Goal: Book appointment/travel/reservation

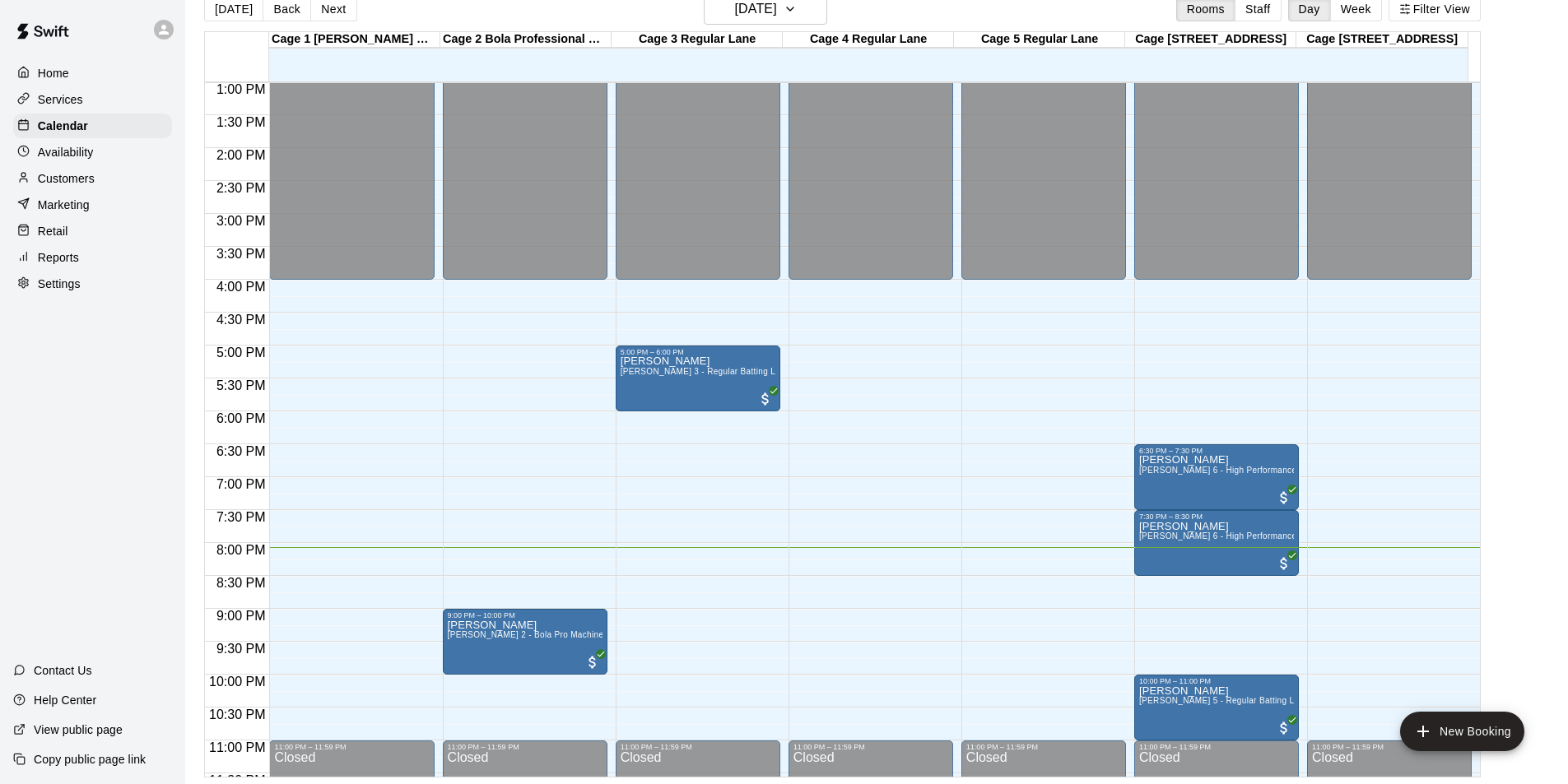
scroll to position [888, 0]
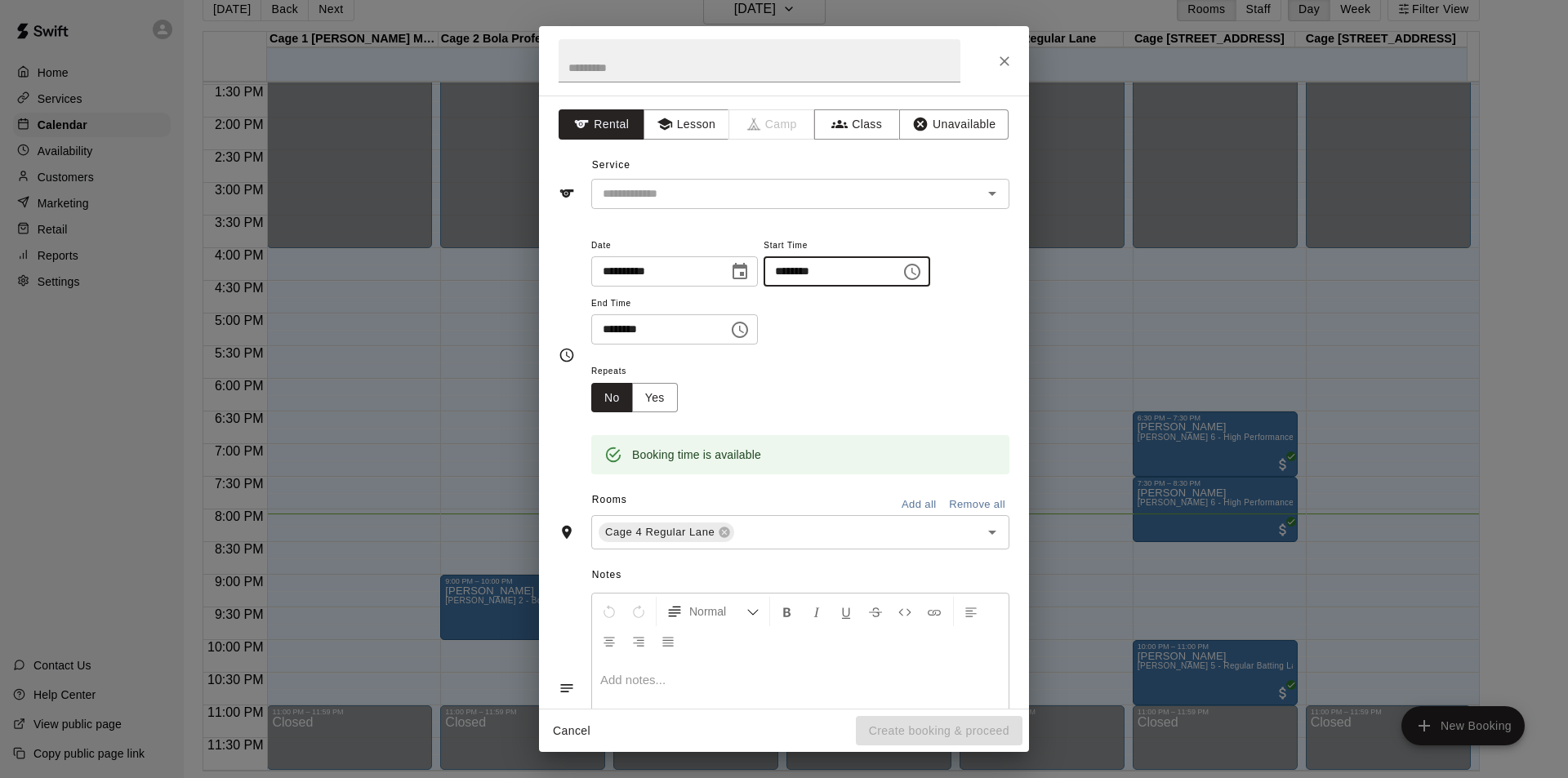
click at [801, 275] on input "********" at bounding box center [826, 271] width 126 height 30
type input "********"
click at [612, 325] on input "********" at bounding box center [654, 329] width 126 height 30
click at [951, 206] on div "​" at bounding box center [800, 194] width 418 height 30
type input "********"
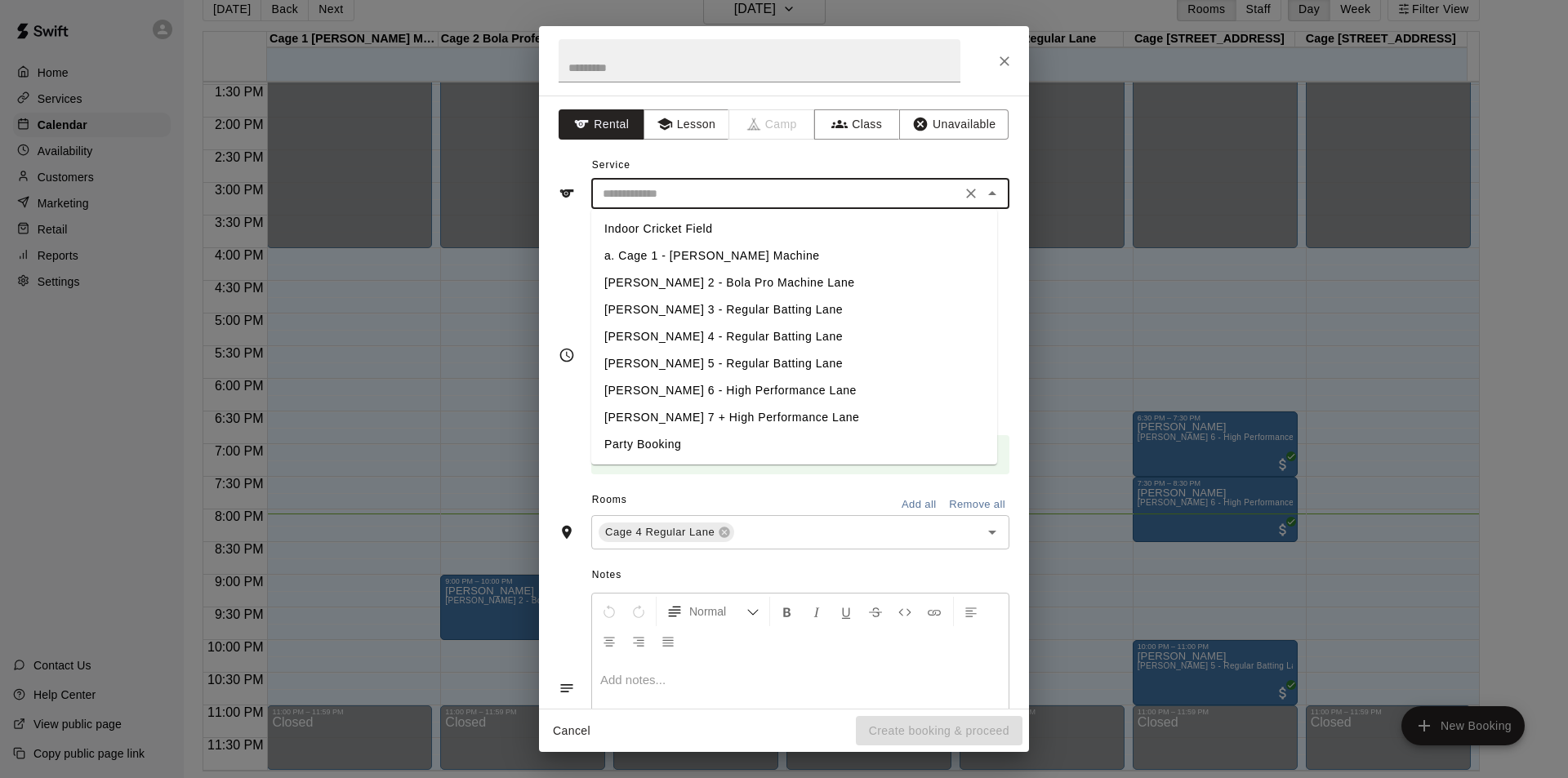
click at [692, 335] on li "[PERSON_NAME] 4 - Regular Batting Lane" at bounding box center [795, 336] width 406 height 27
type input "**********"
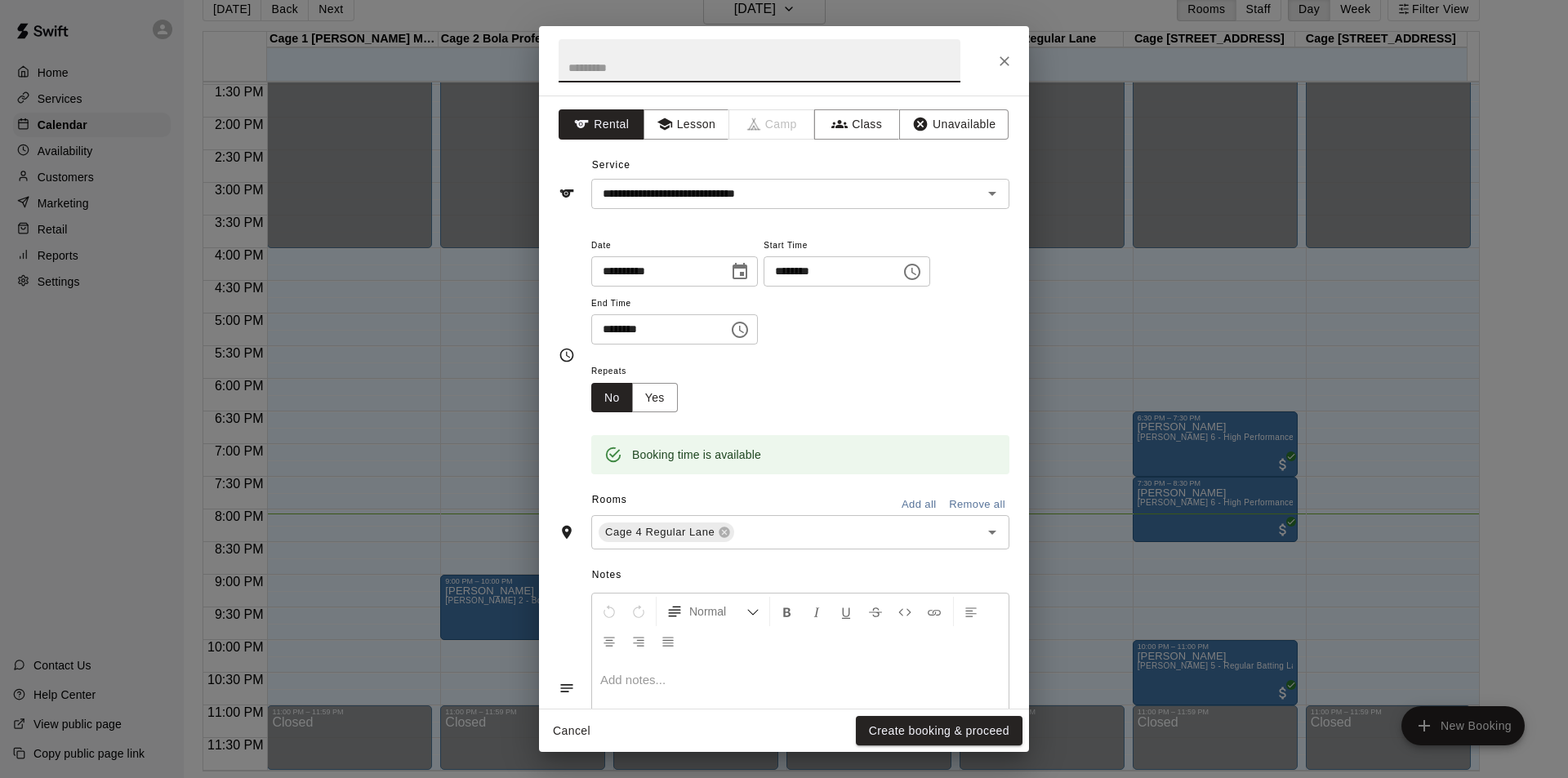
click at [756, 63] on input "text" at bounding box center [759, 61] width 401 height 43
type input "*******"
click at [994, 735] on button "Create booking & proceed" at bounding box center [939, 731] width 166 height 30
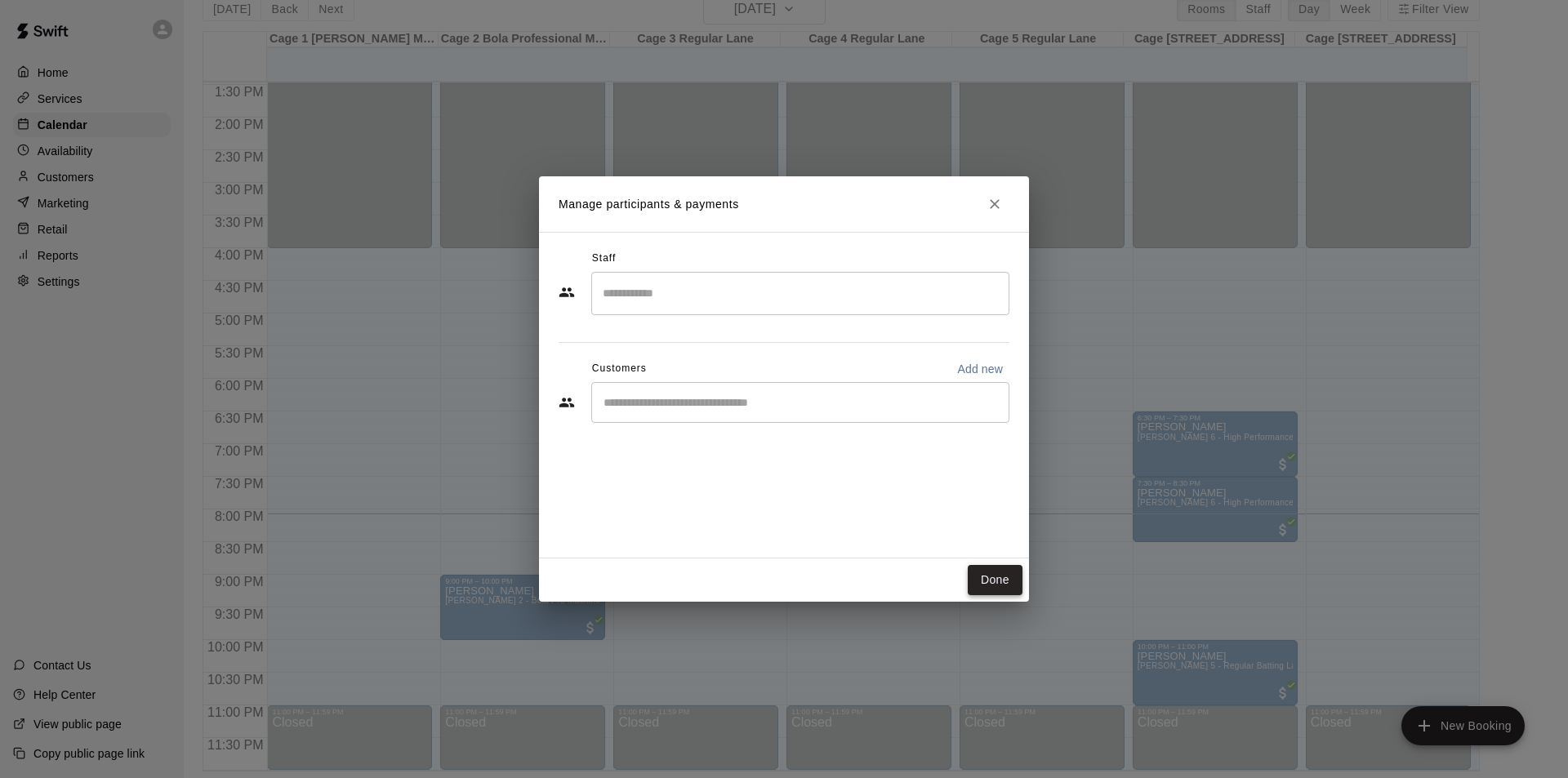
click at [993, 590] on button "Done" at bounding box center [996, 580] width 55 height 30
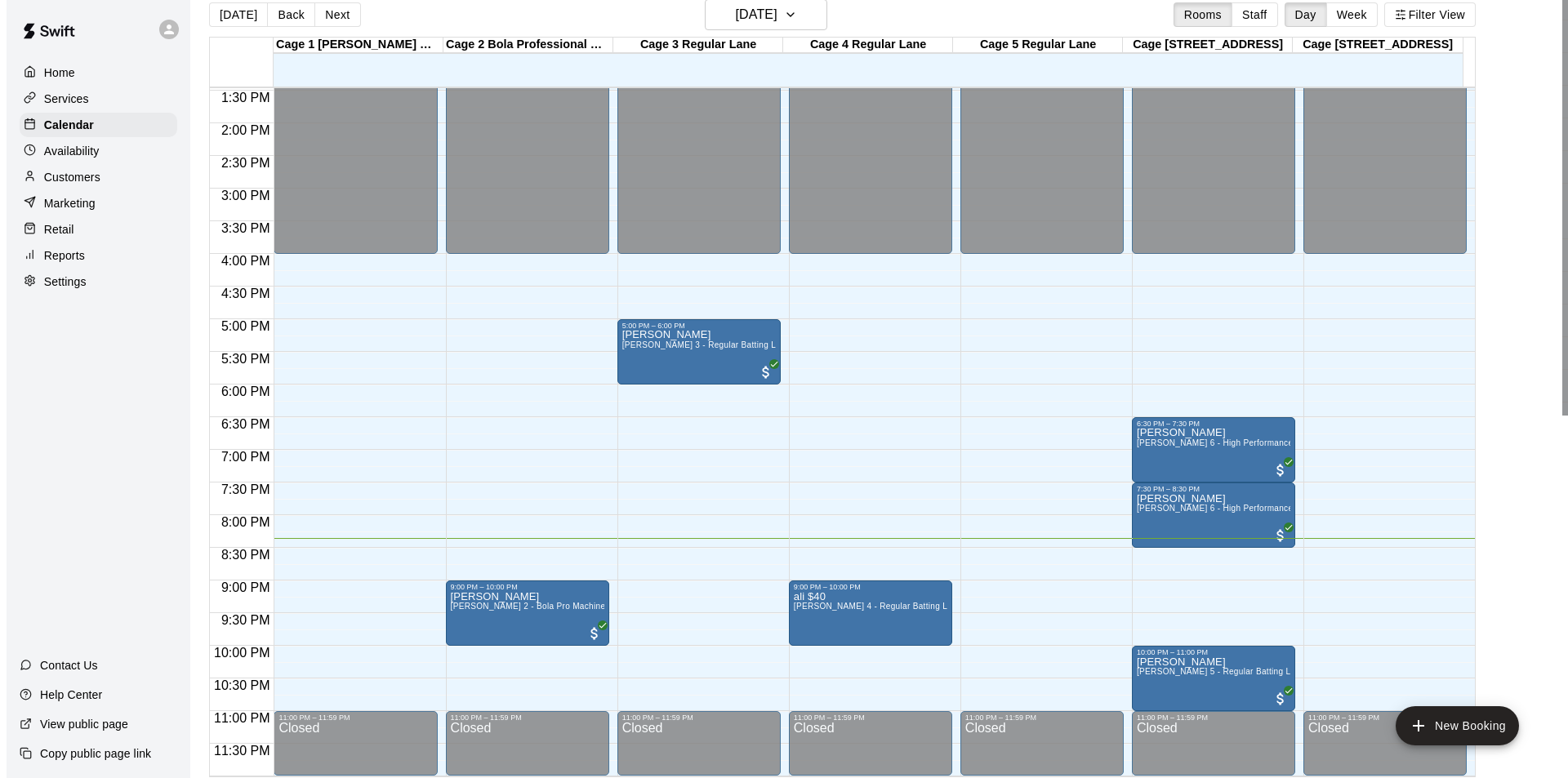
scroll to position [26, 0]
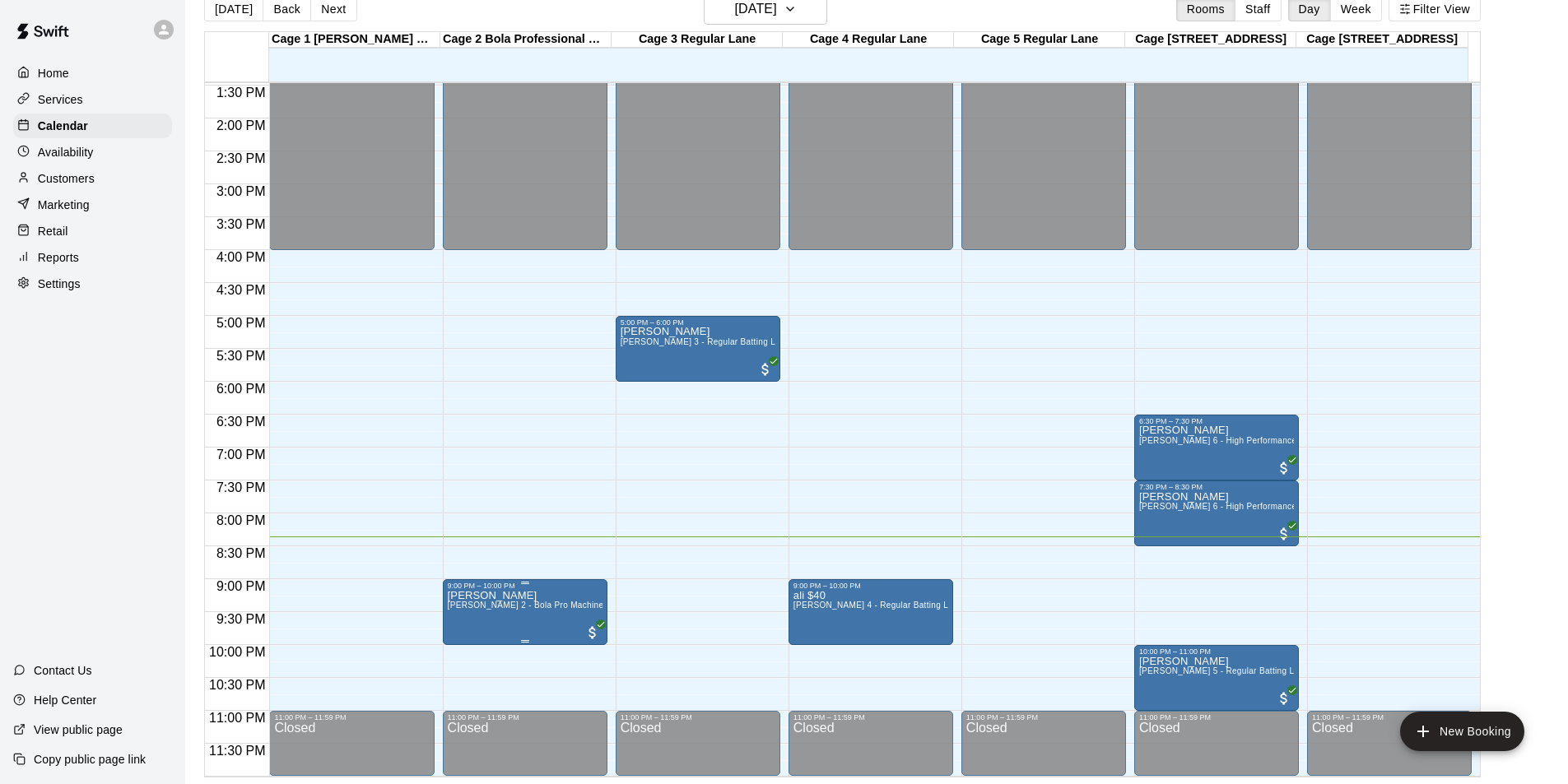
click at [928, 18] on div at bounding box center [790, 392] width 1580 height 784
click at [806, 15] on button "Monday Aug 18" at bounding box center [765, 9] width 123 height 31
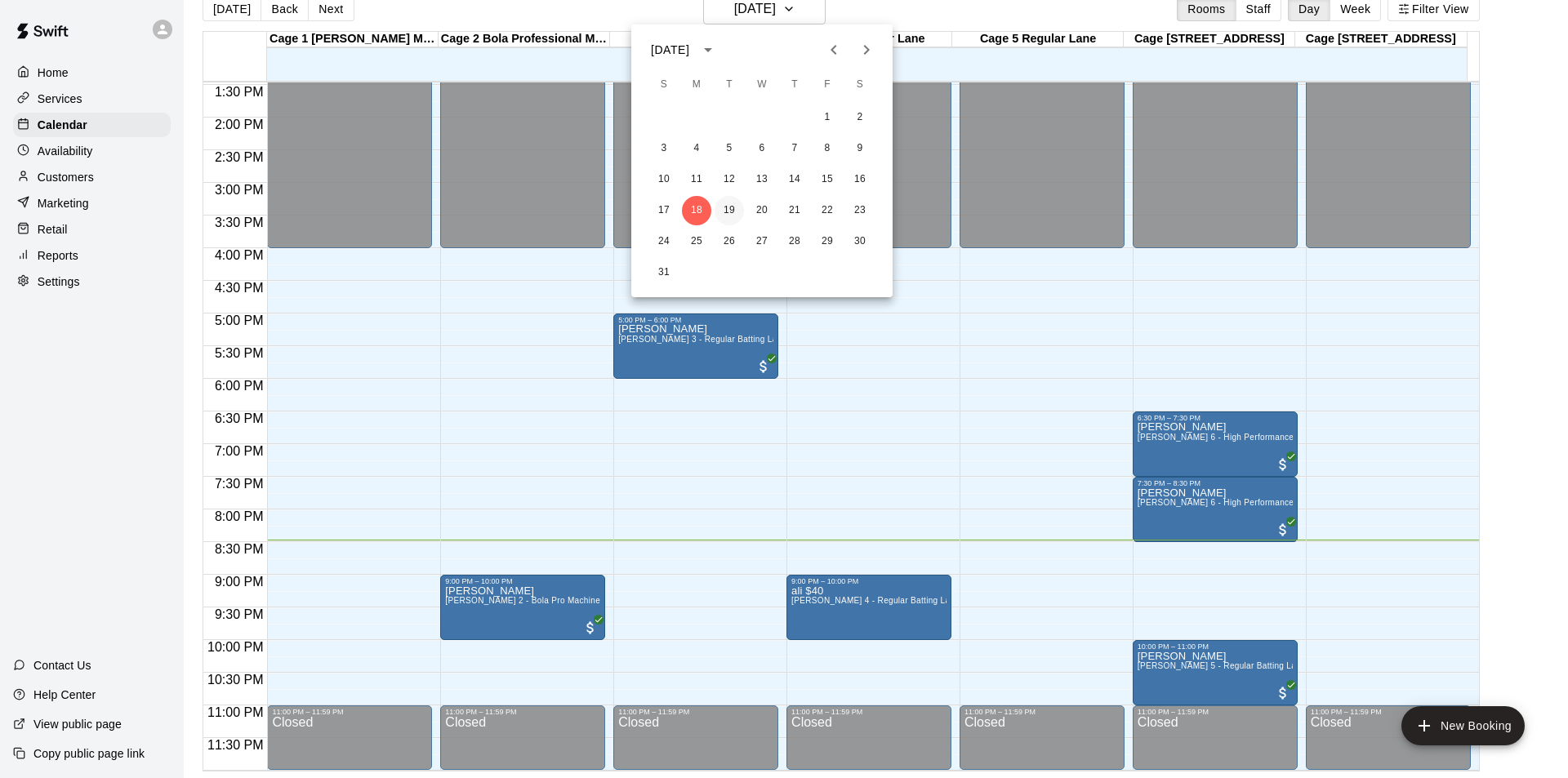
click at [726, 208] on button "19" at bounding box center [729, 210] width 29 height 29
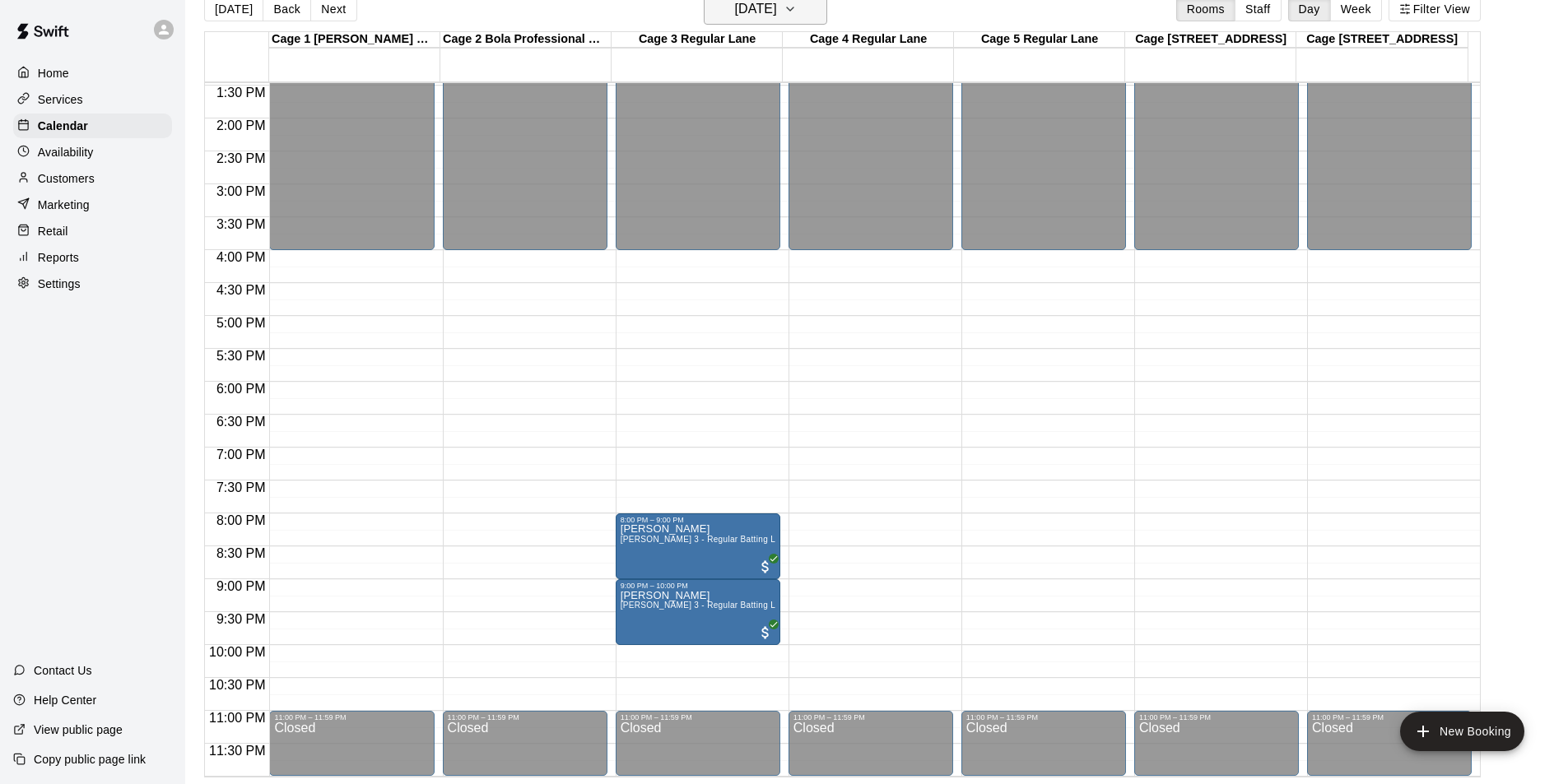
click at [807, 17] on button "Tuesday Aug 19" at bounding box center [765, 9] width 123 height 31
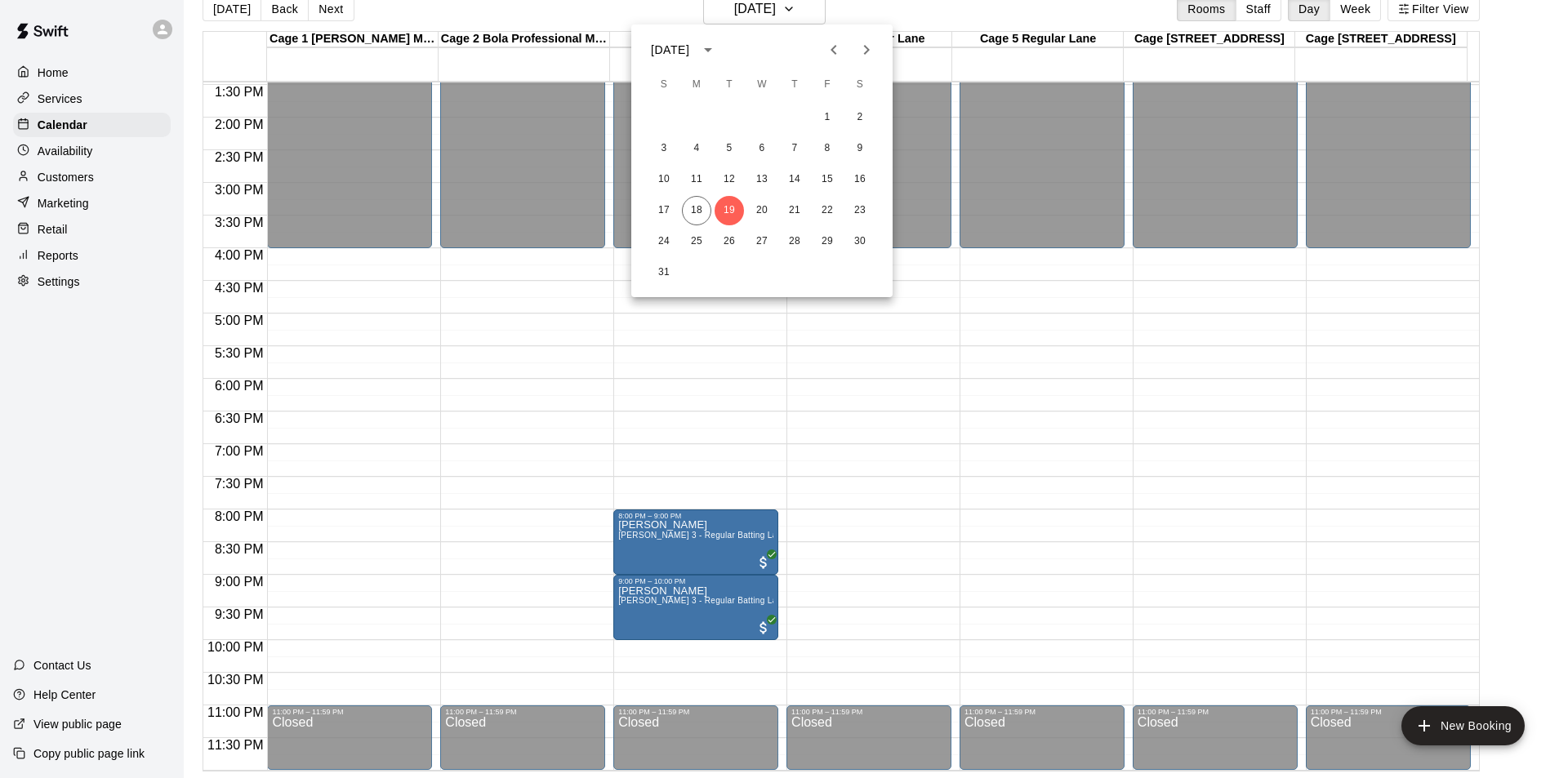
click at [878, 13] on div at bounding box center [784, 389] width 1568 height 778
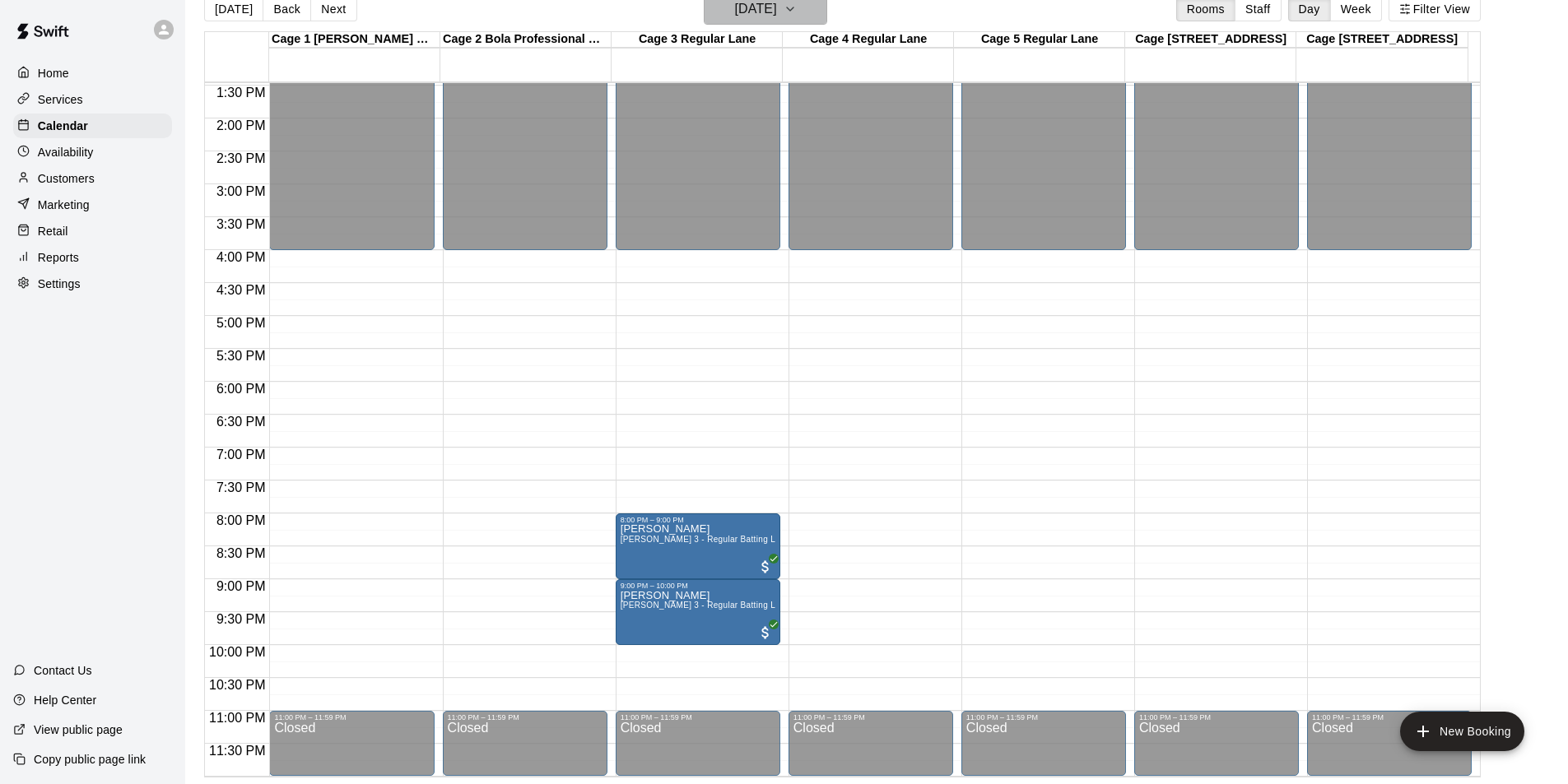
click at [777, 19] on h6 "Tuesday Aug 19" at bounding box center [755, 8] width 42 height 23
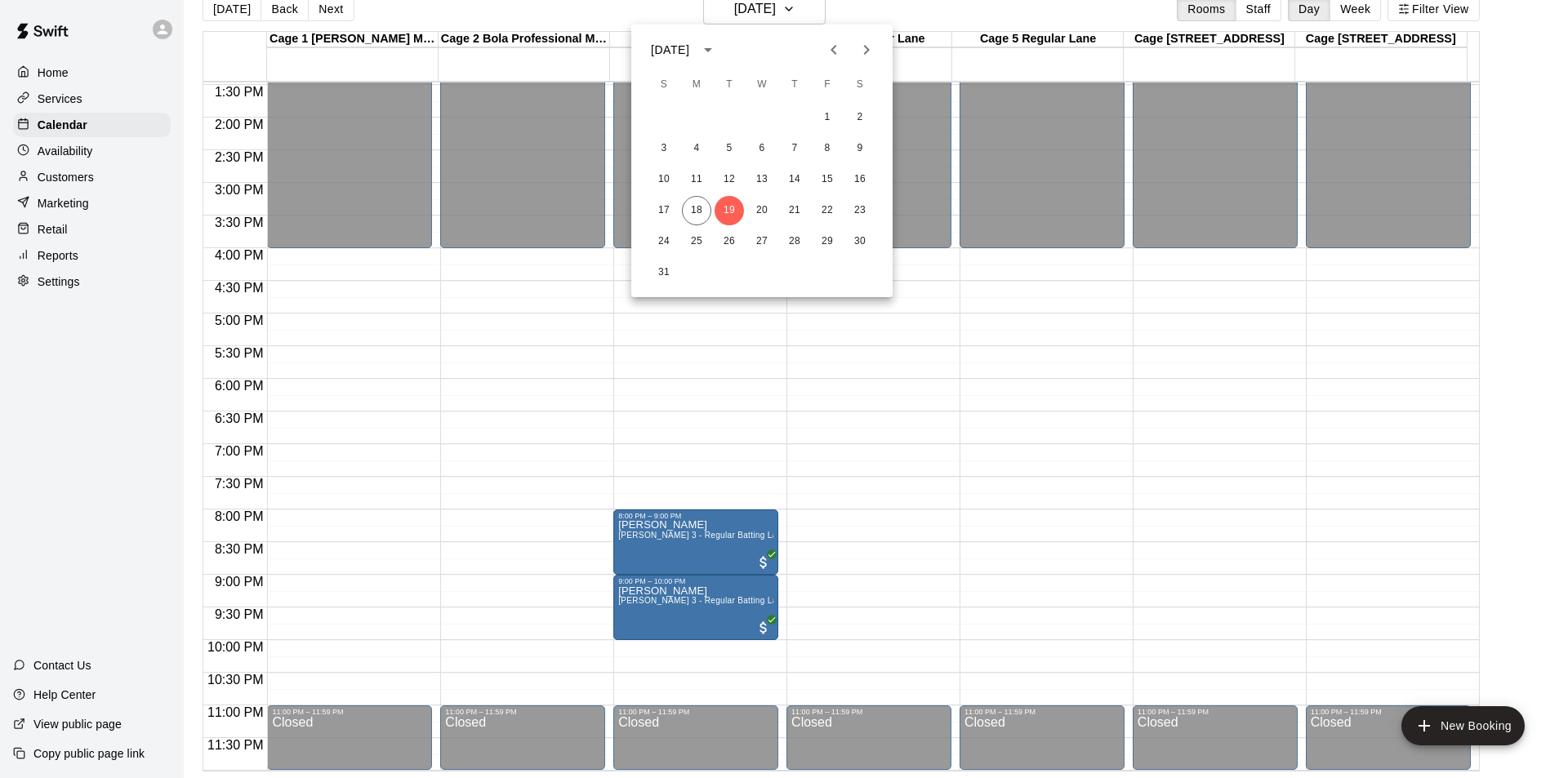
click at [1008, 12] on div at bounding box center [784, 389] width 1568 height 778
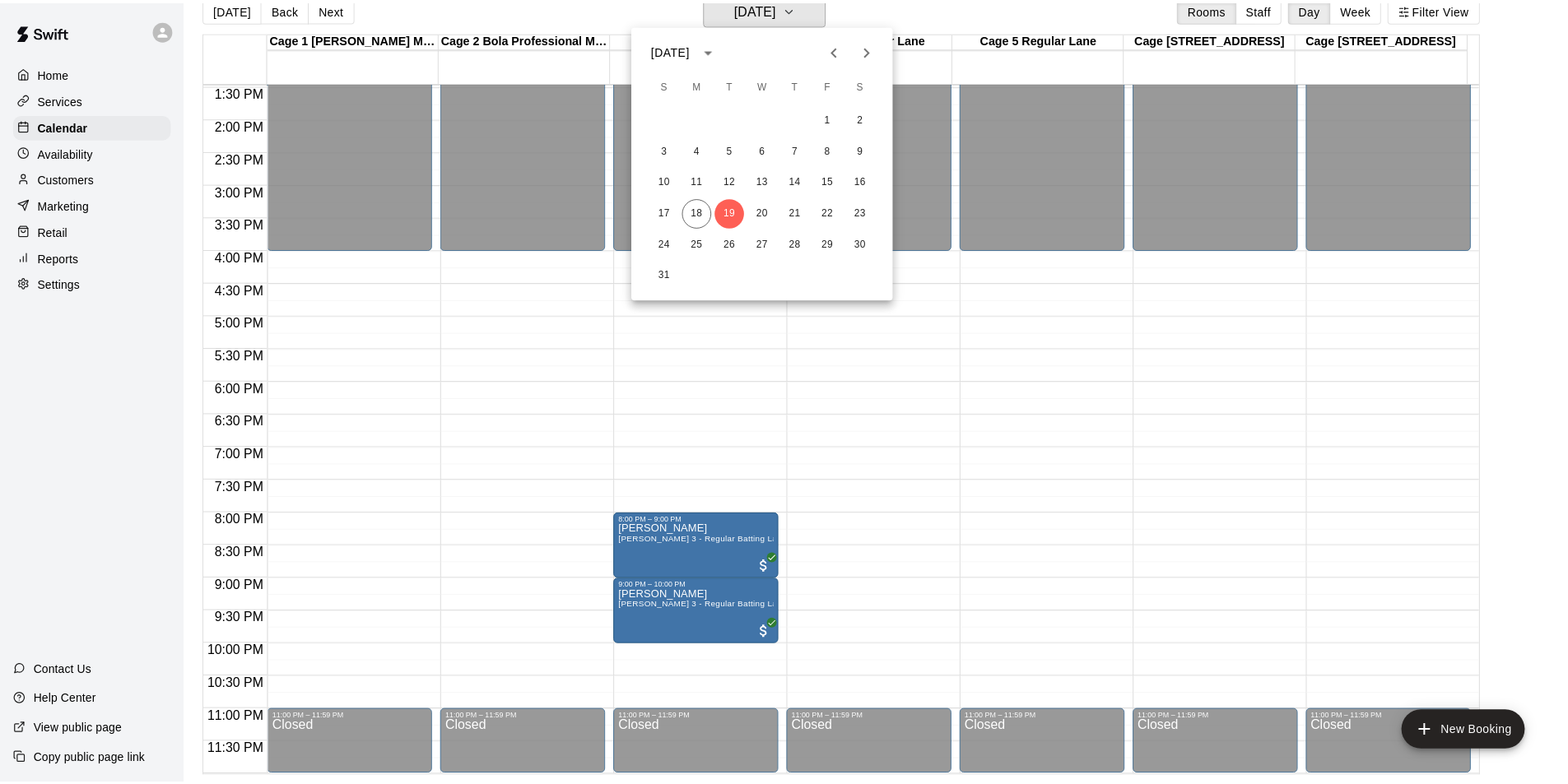
scroll to position [19, 0]
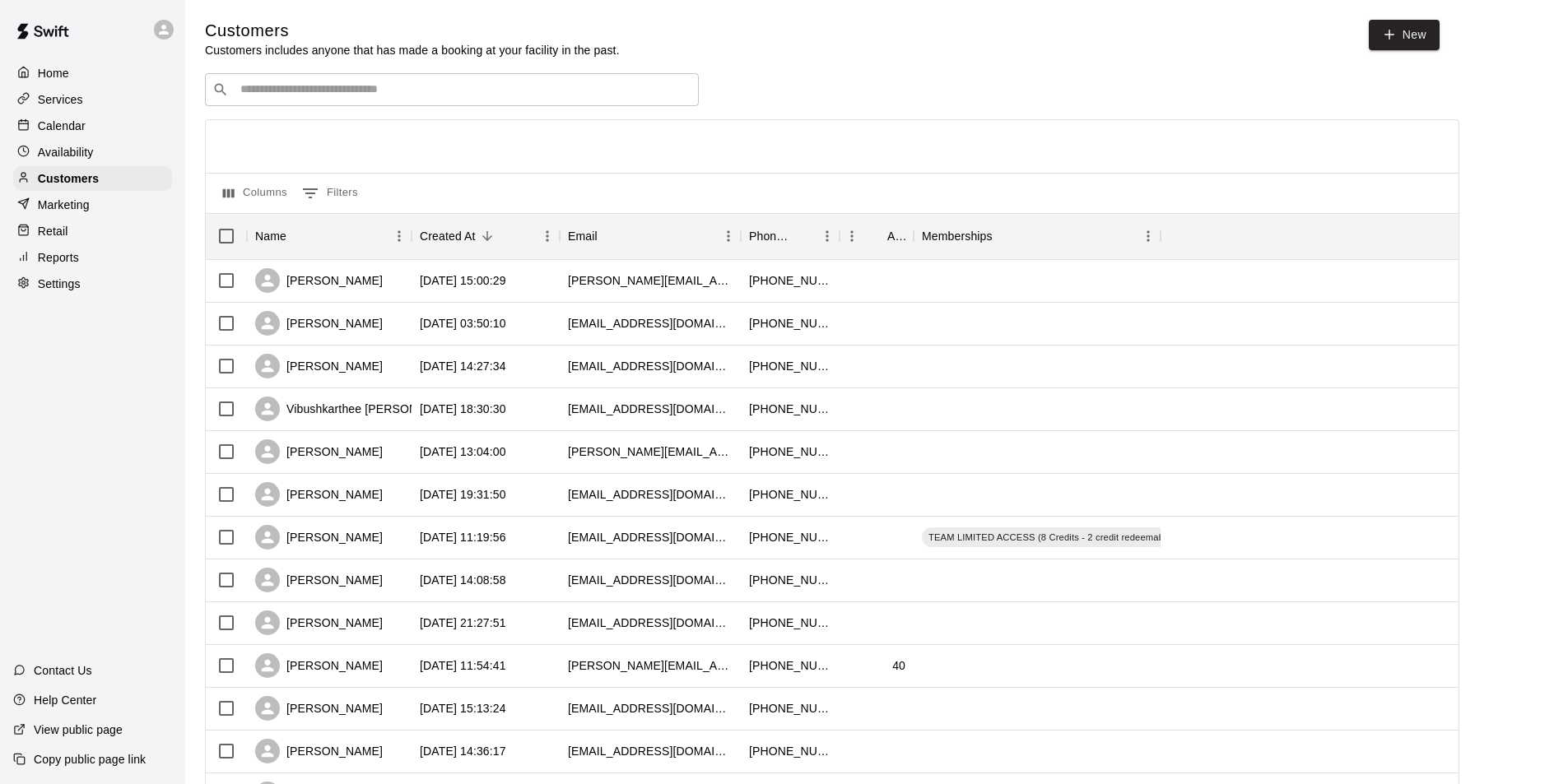
click at [428, 93] on input "Search customers by name or email" at bounding box center [463, 90] width 456 height 17
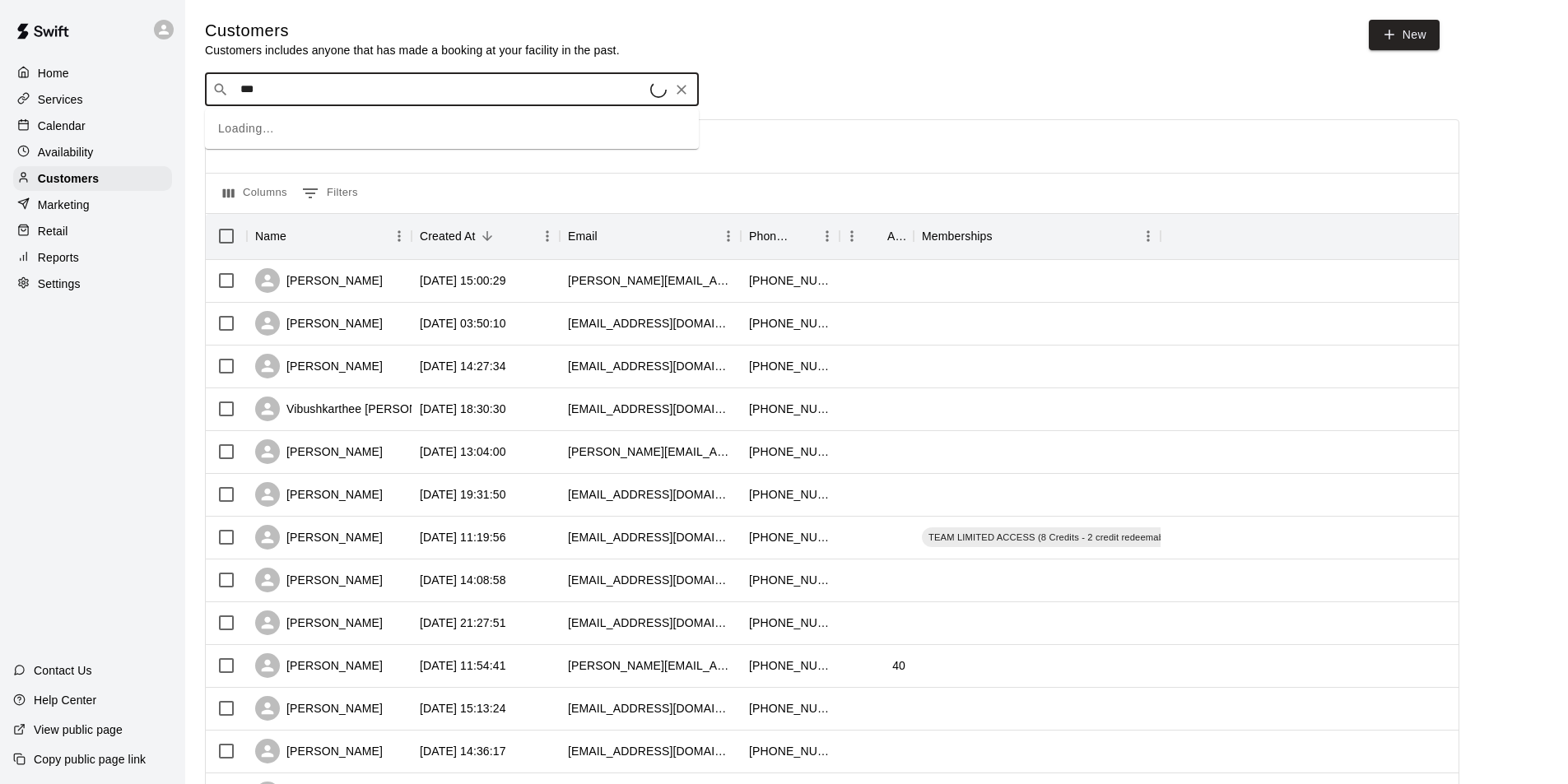
type input "****"
click at [382, 128] on p "TEAM LIMITED ACCESS (8 Credits - 2 credit redeemable daily)" at bounding box center [503, 125] width 279 height 14
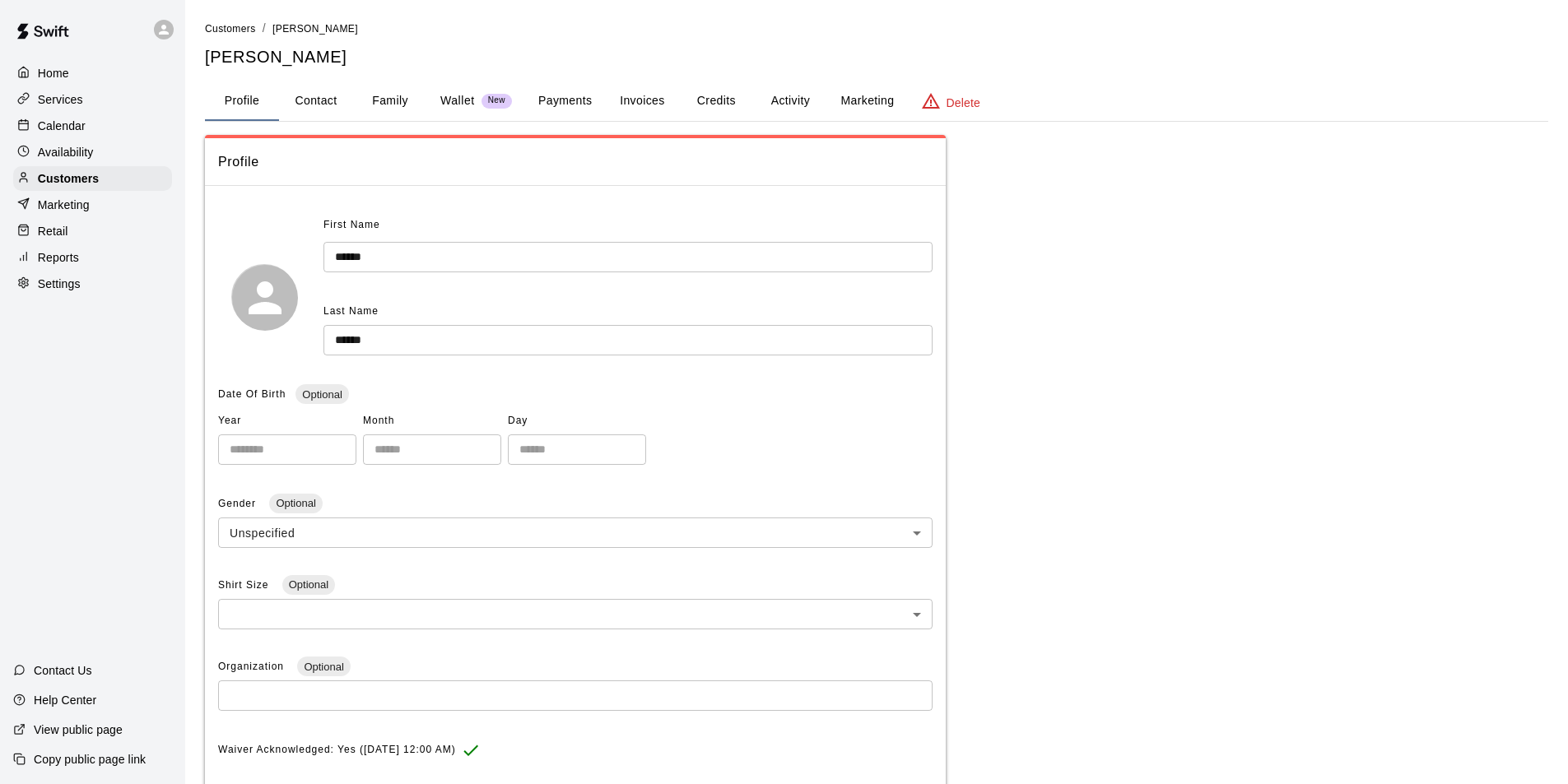
click at [702, 88] on button "Credits" at bounding box center [716, 101] width 74 height 40
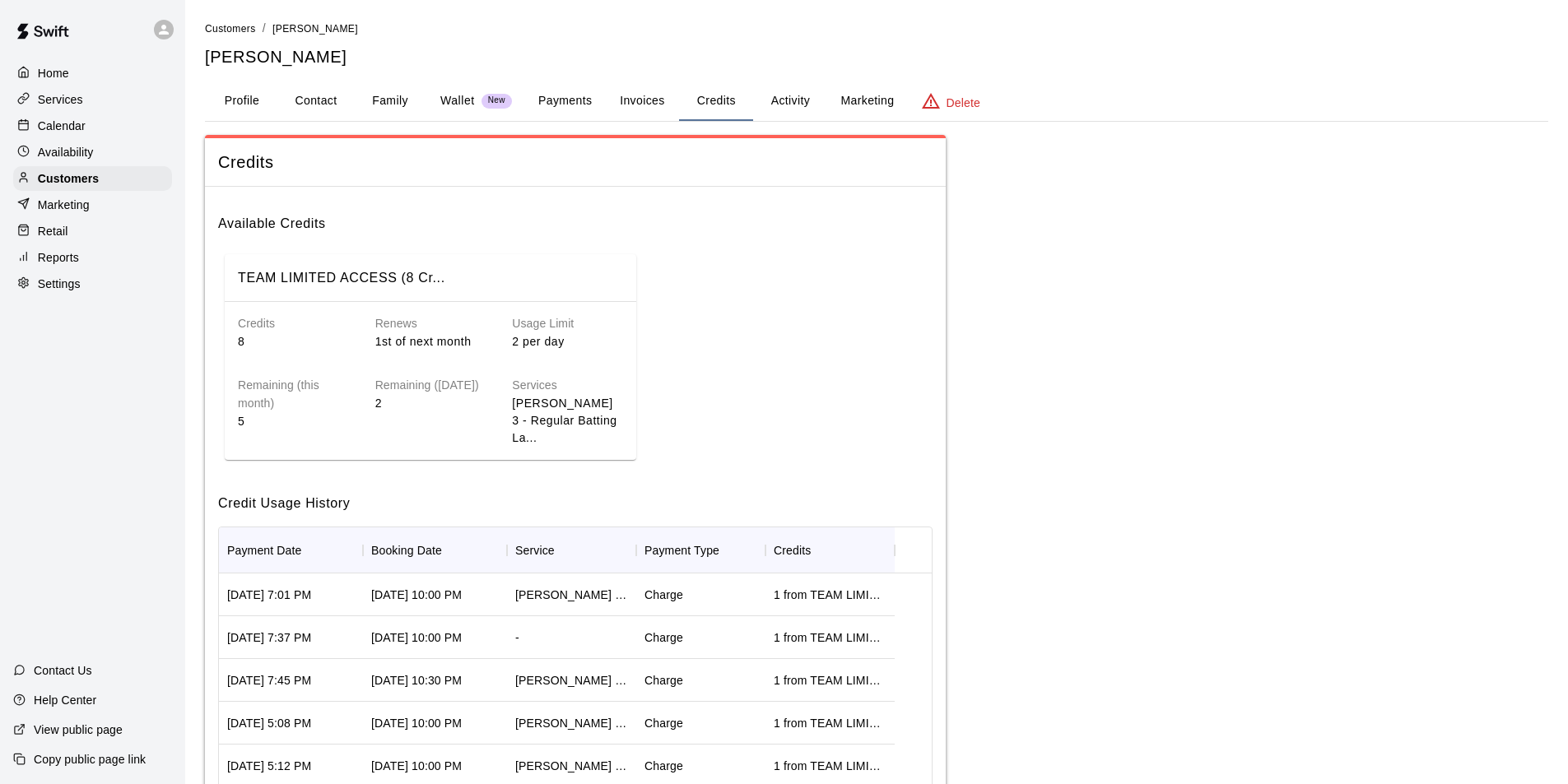
click at [549, 104] on button "Payments" at bounding box center [565, 101] width 80 height 40
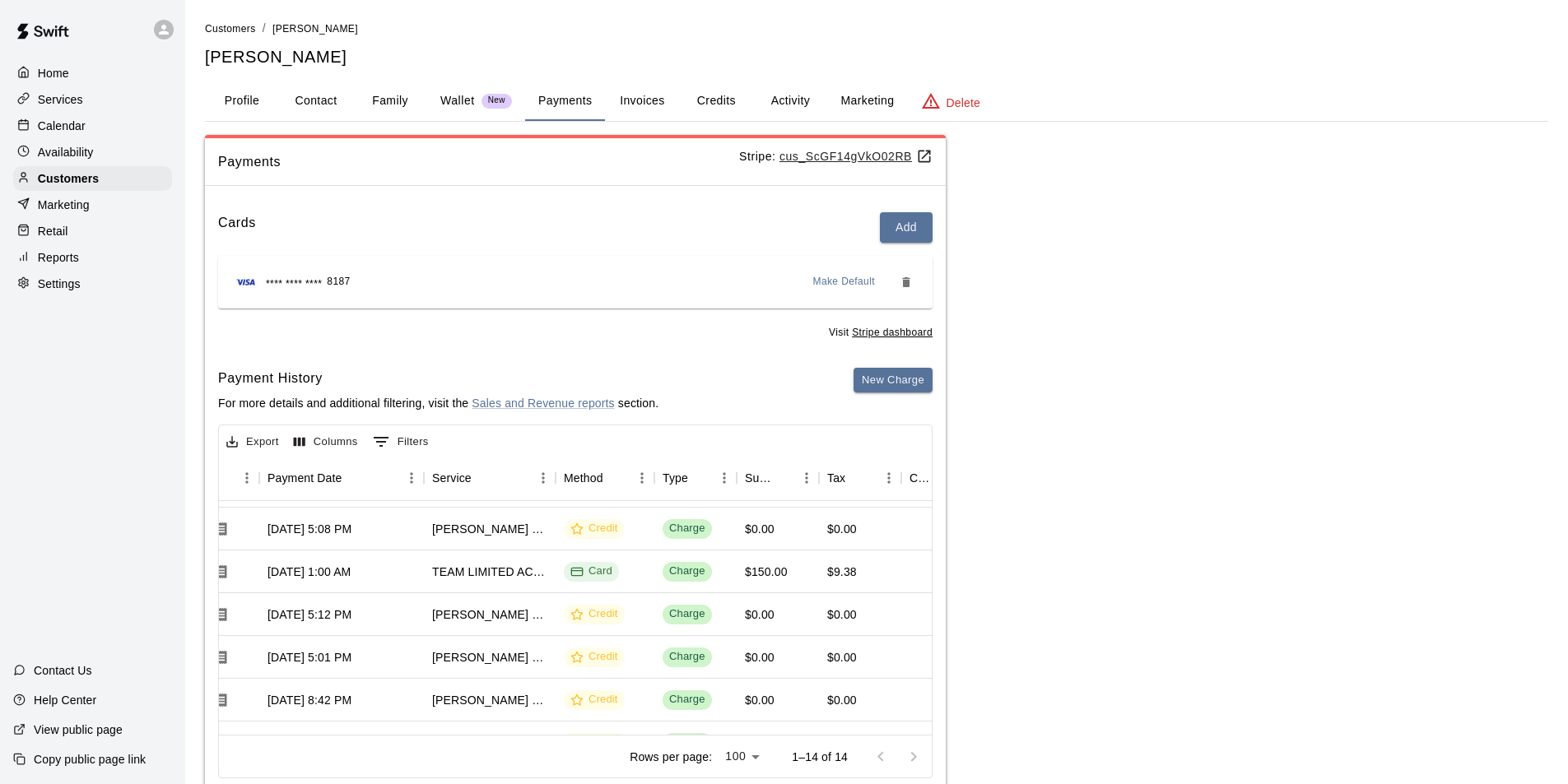
scroll to position [165, 0]
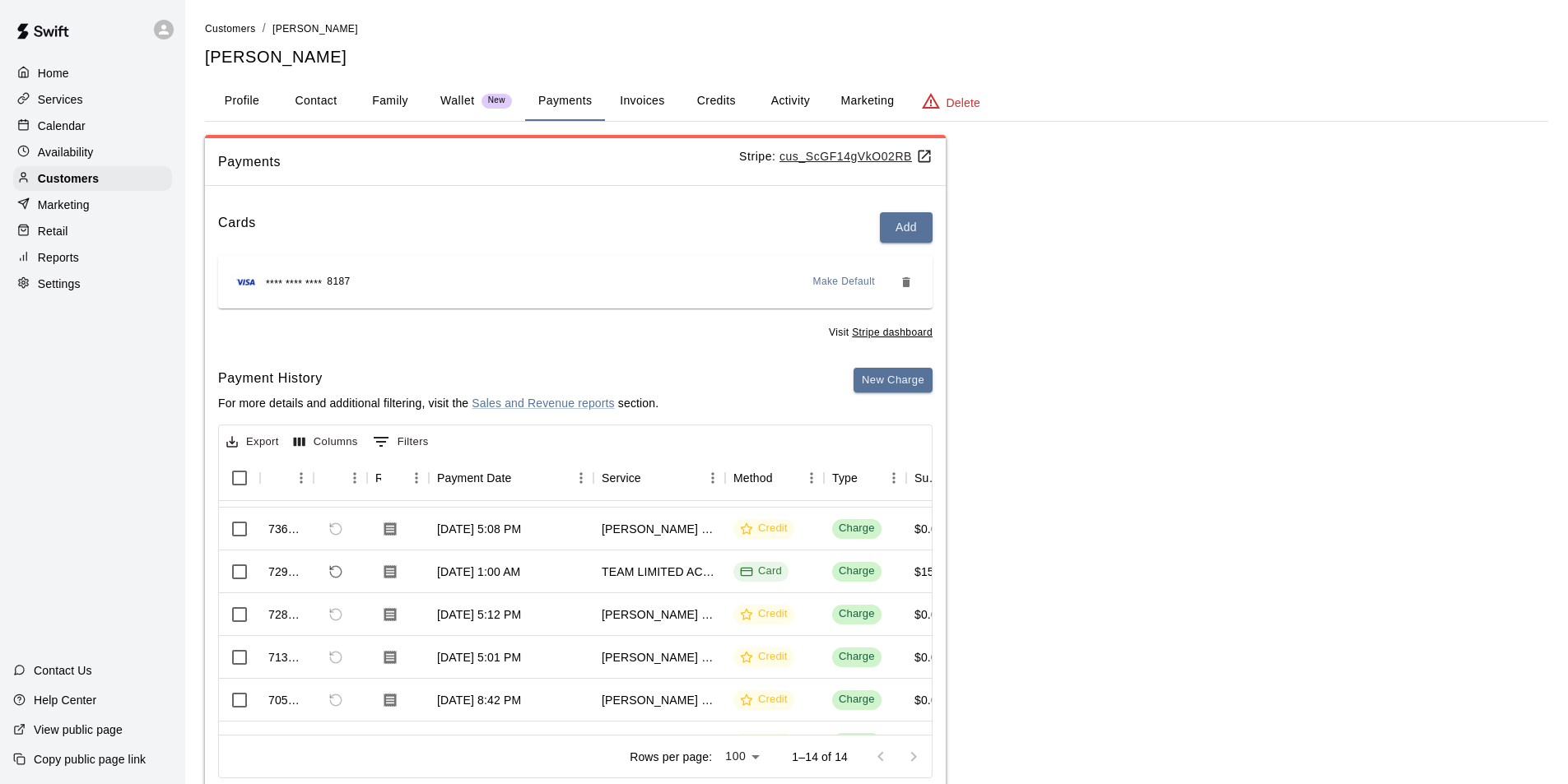
drag, startPoint x: 716, startPoint y: 107, endPoint x: 724, endPoint y: 107, distance: 8.0
click at [716, 106] on button "Credits" at bounding box center [716, 101] width 74 height 40
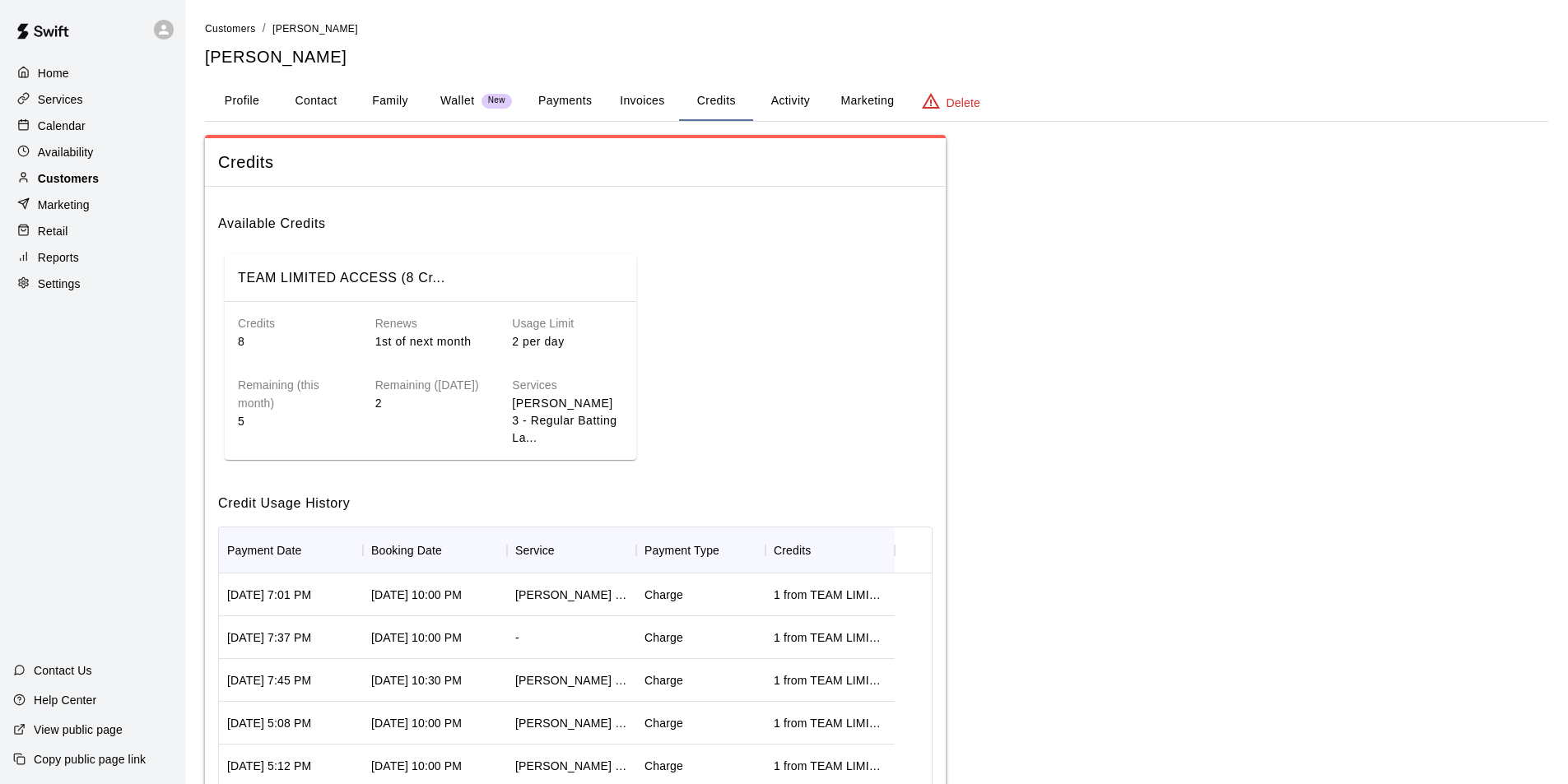
click at [99, 182] on p "Customers" at bounding box center [68, 179] width 61 height 17
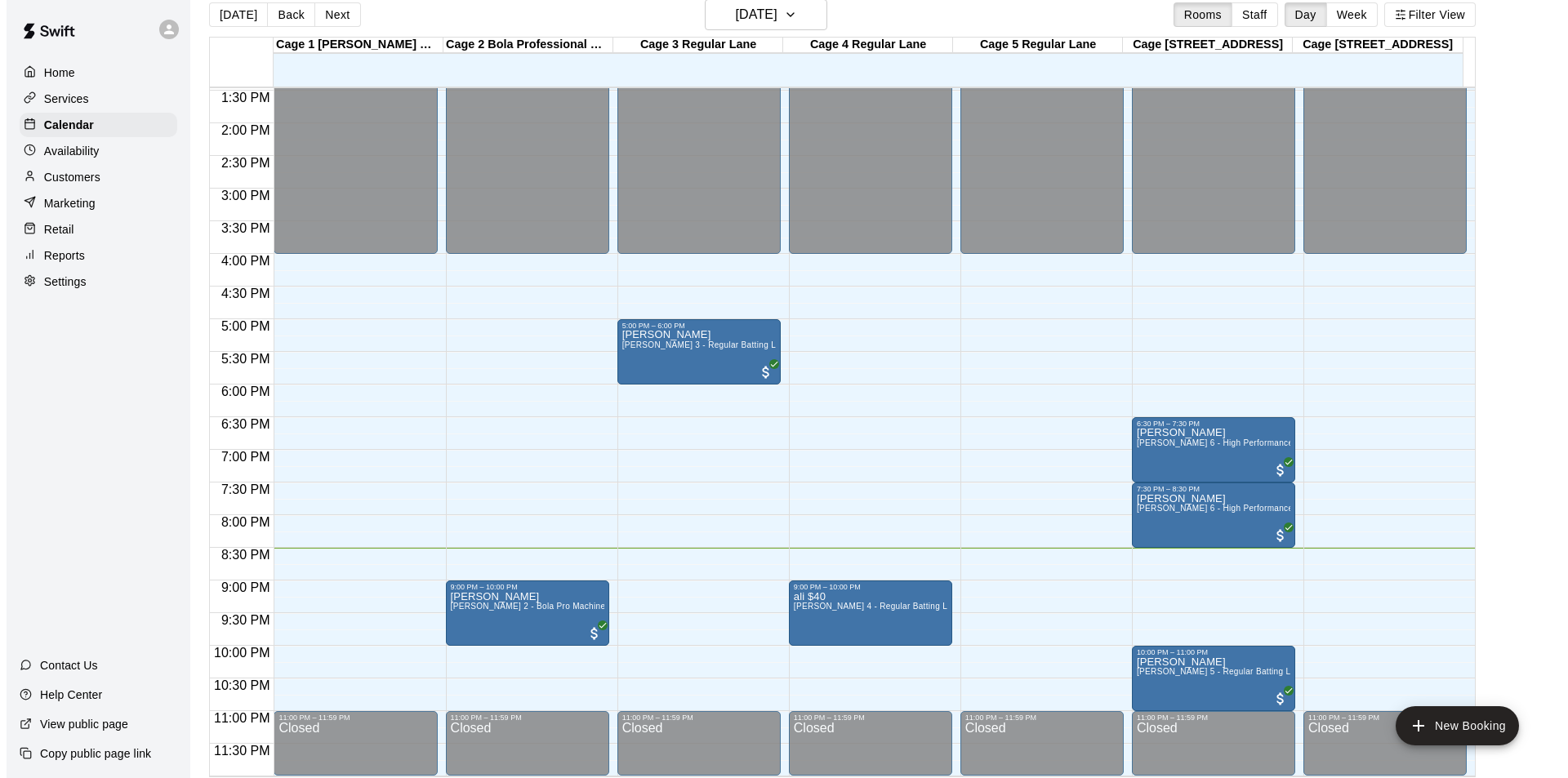
scroll to position [26, 0]
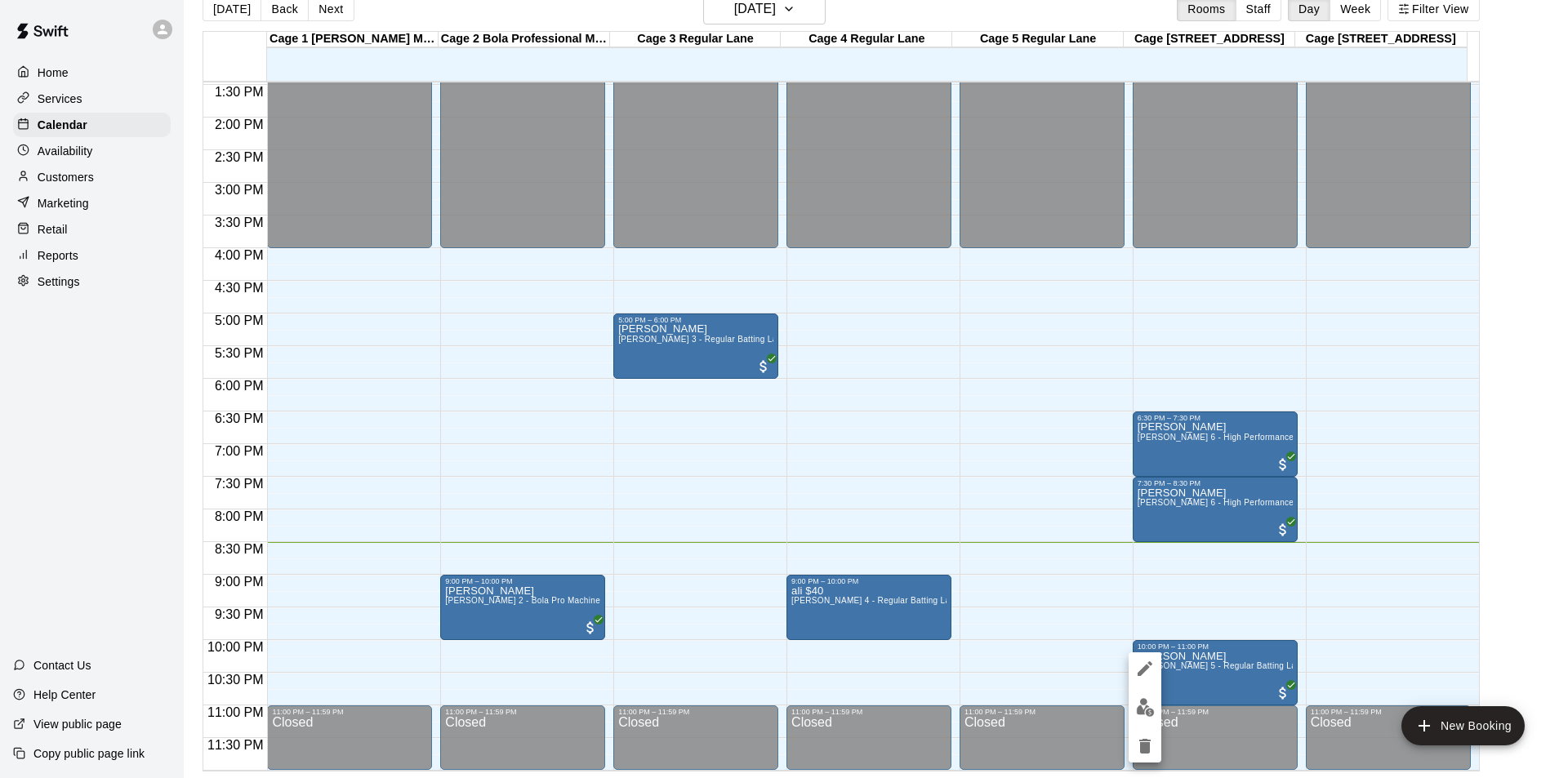
click at [835, 13] on div at bounding box center [784, 389] width 1568 height 778
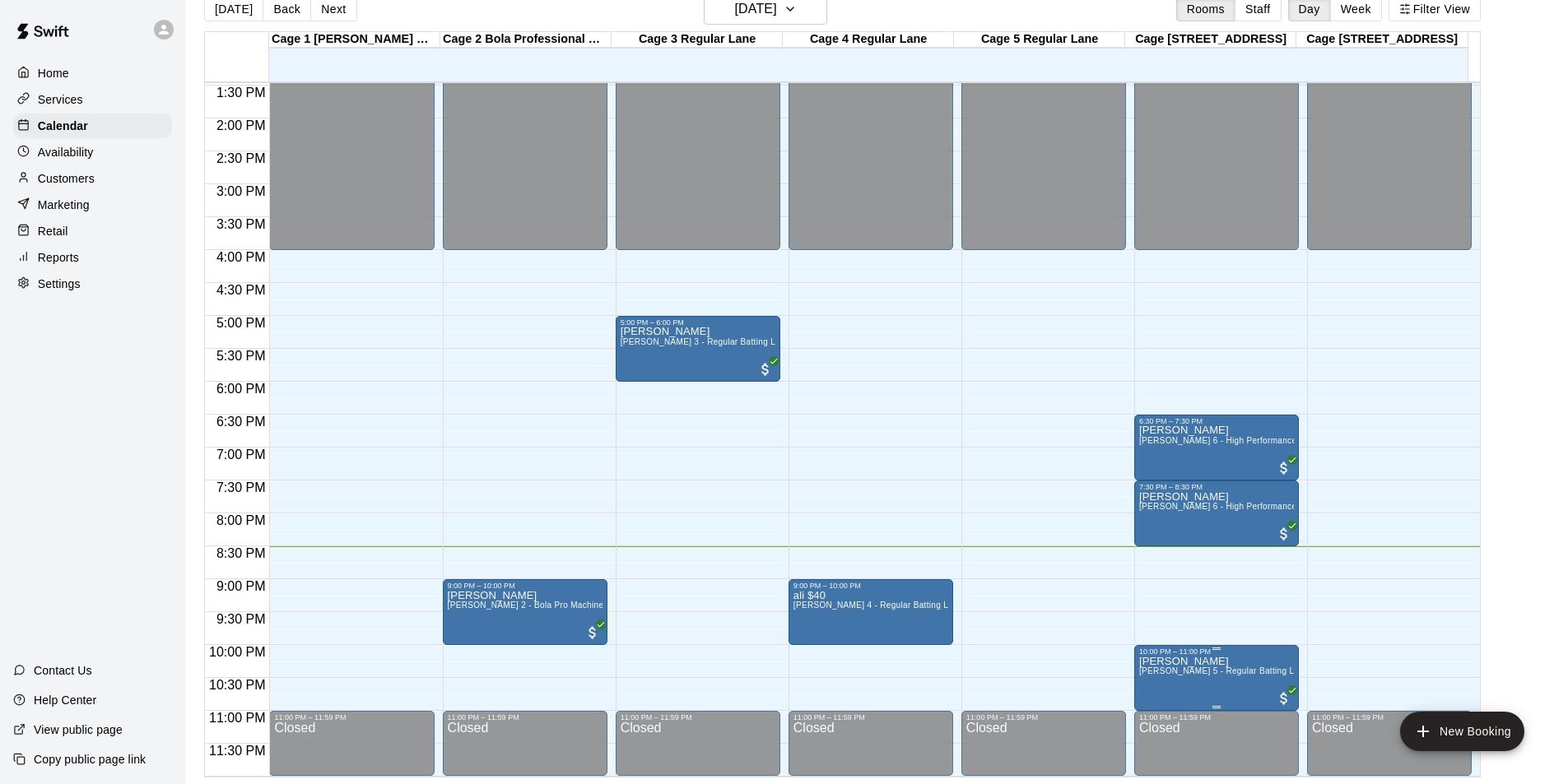
click at [1189, 672] on span "[PERSON_NAME] 5 - Regular Batting Lane" at bounding box center [1224, 671] width 169 height 9
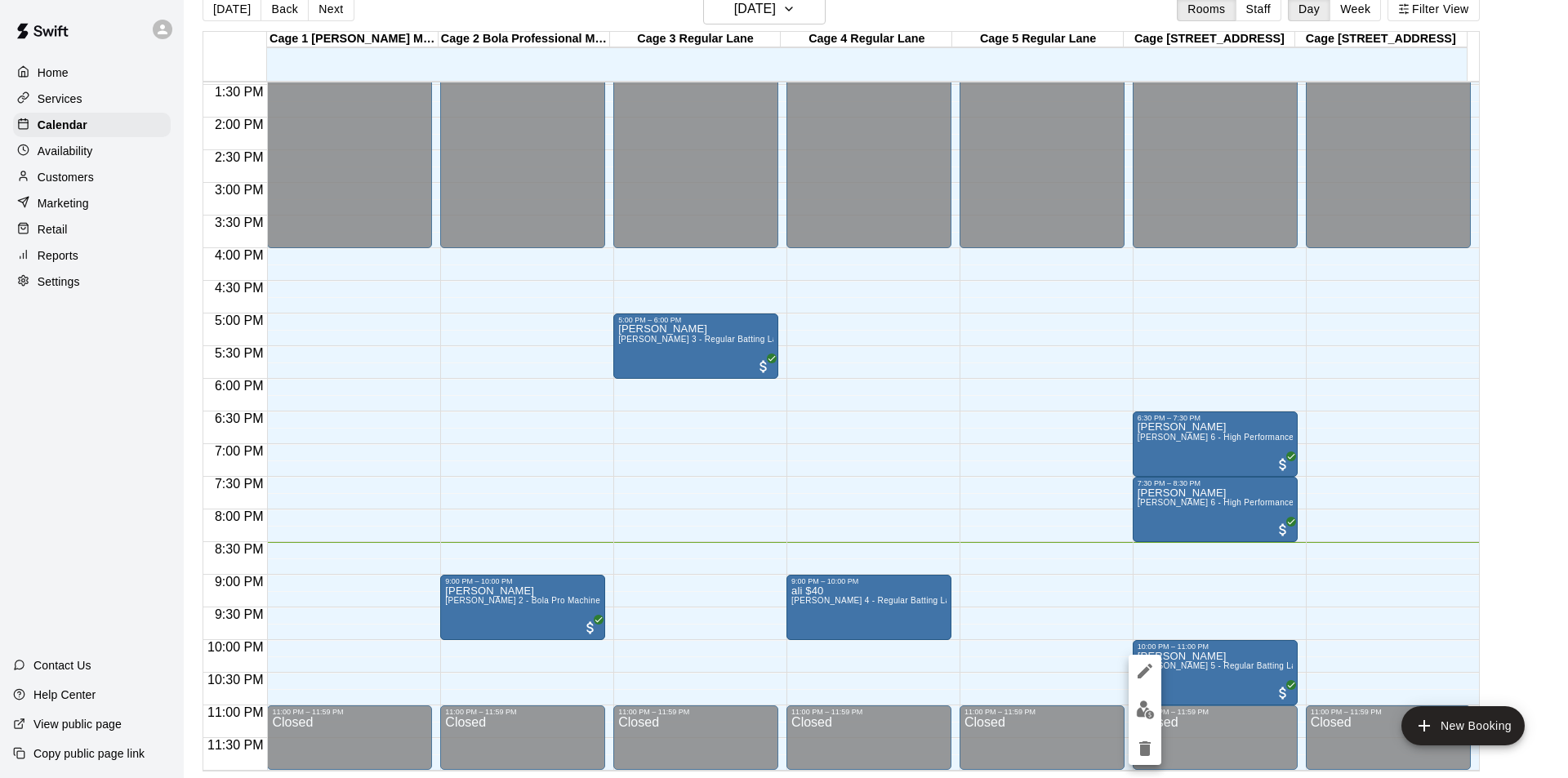
click at [809, 6] on div at bounding box center [784, 389] width 1568 height 778
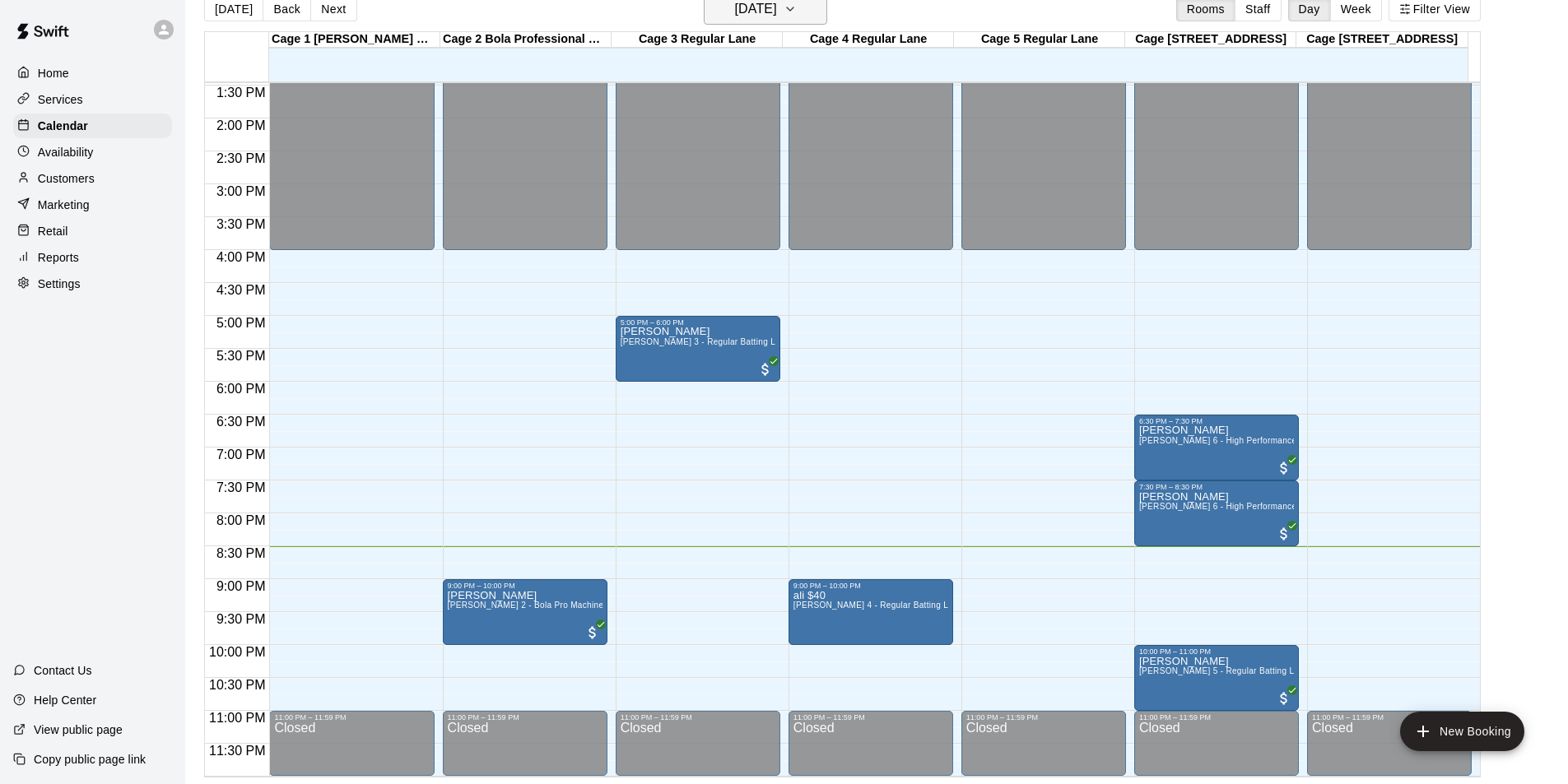
click at [793, 10] on icon "button" at bounding box center [790, 9] width 6 height 4
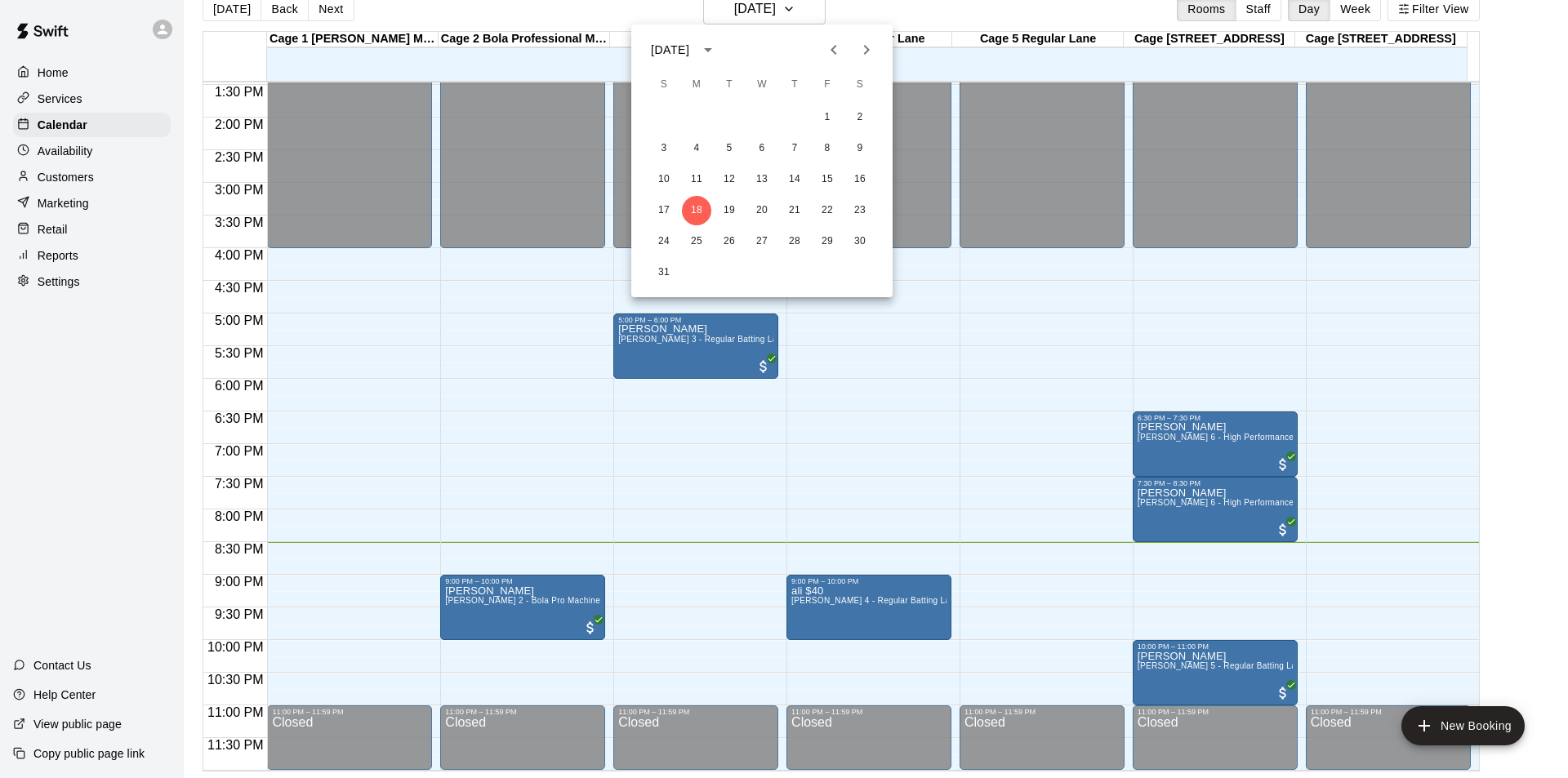
click at [987, 12] on div at bounding box center [784, 389] width 1568 height 778
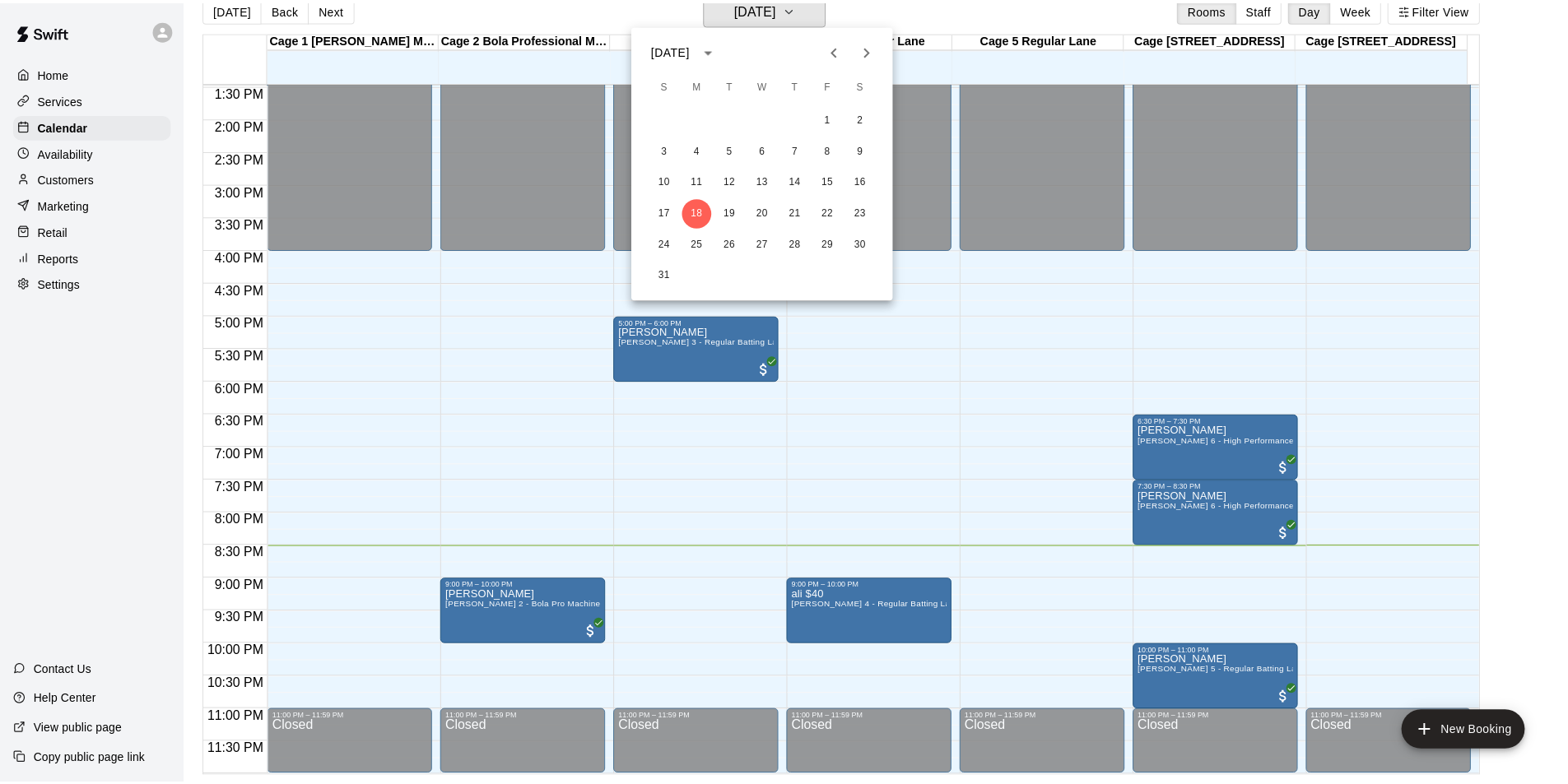
scroll to position [19, 0]
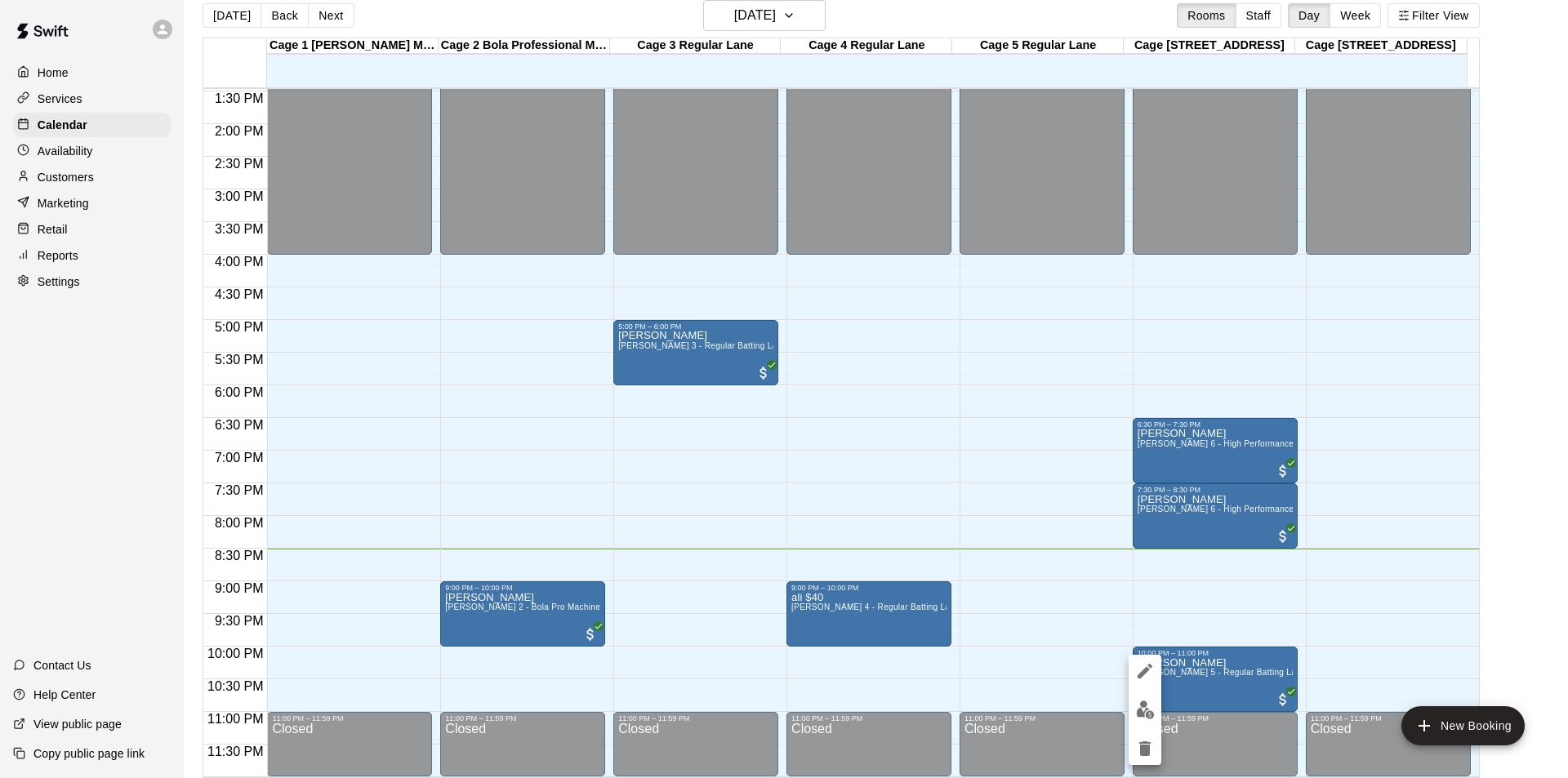
click at [1529, 152] on div at bounding box center [784, 389] width 1568 height 778
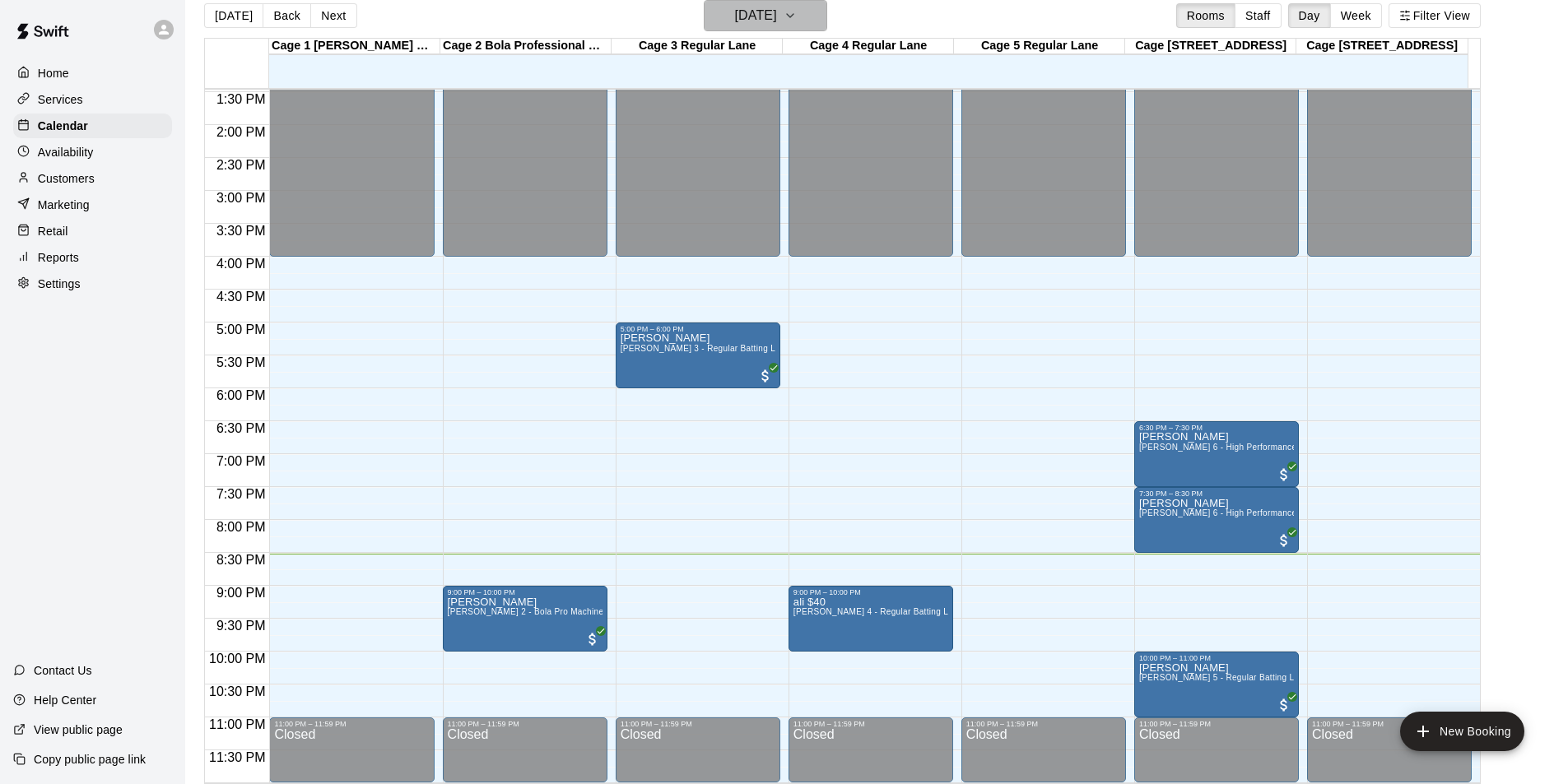
click at [797, 15] on icon "button" at bounding box center [790, 15] width 13 height 19
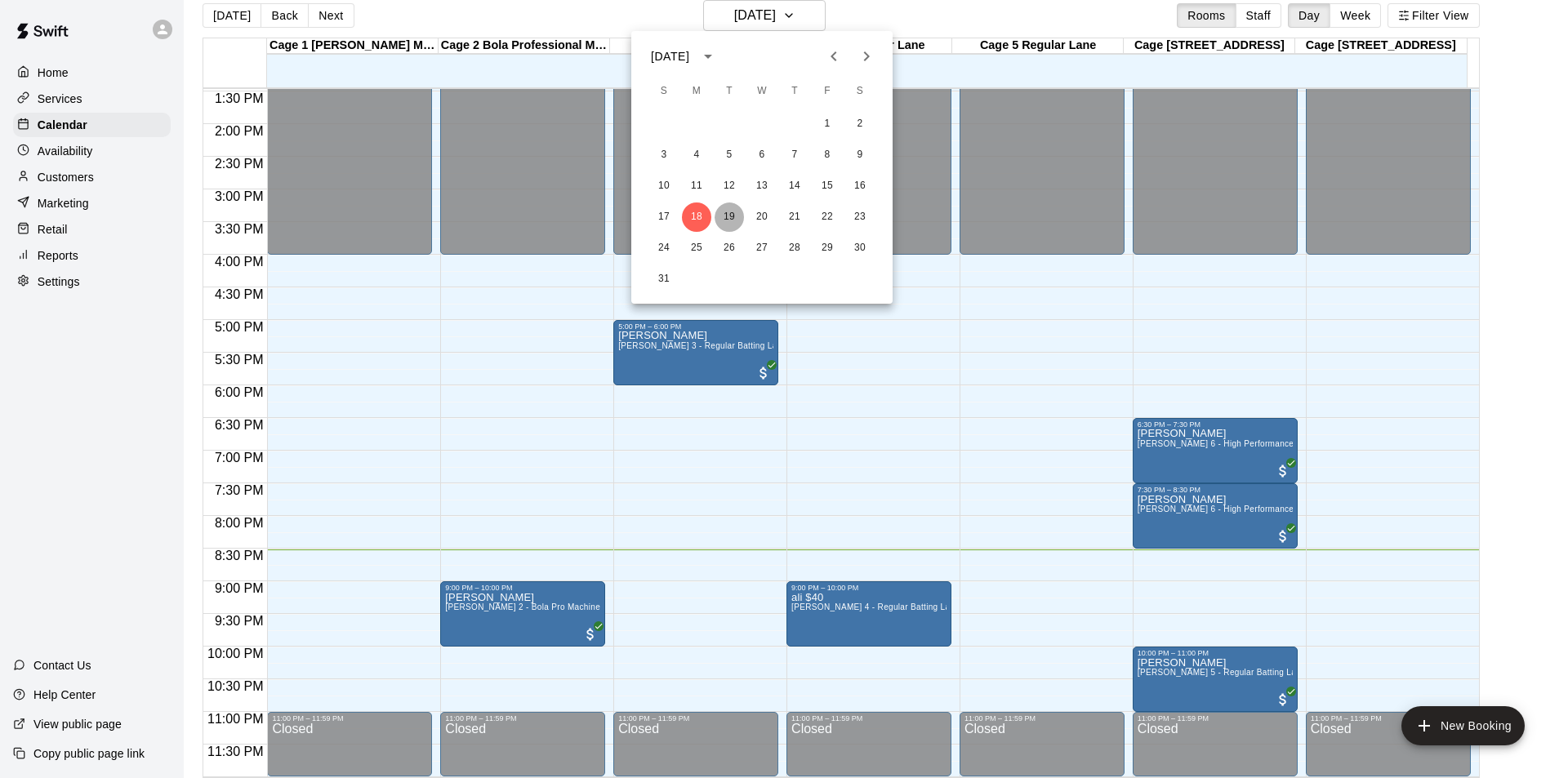
click at [726, 220] on button "19" at bounding box center [729, 218] width 29 height 29
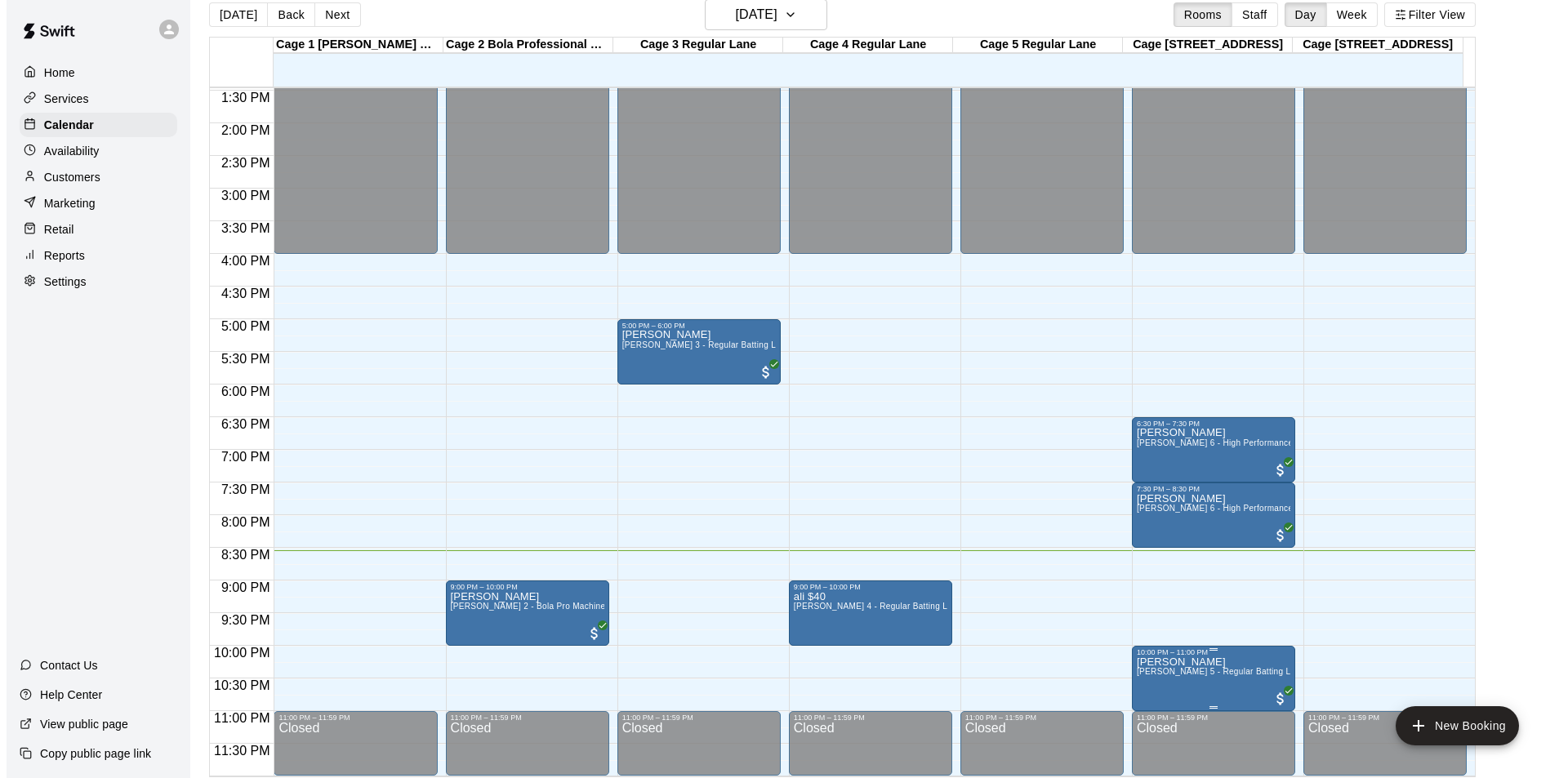
scroll to position [26, 0]
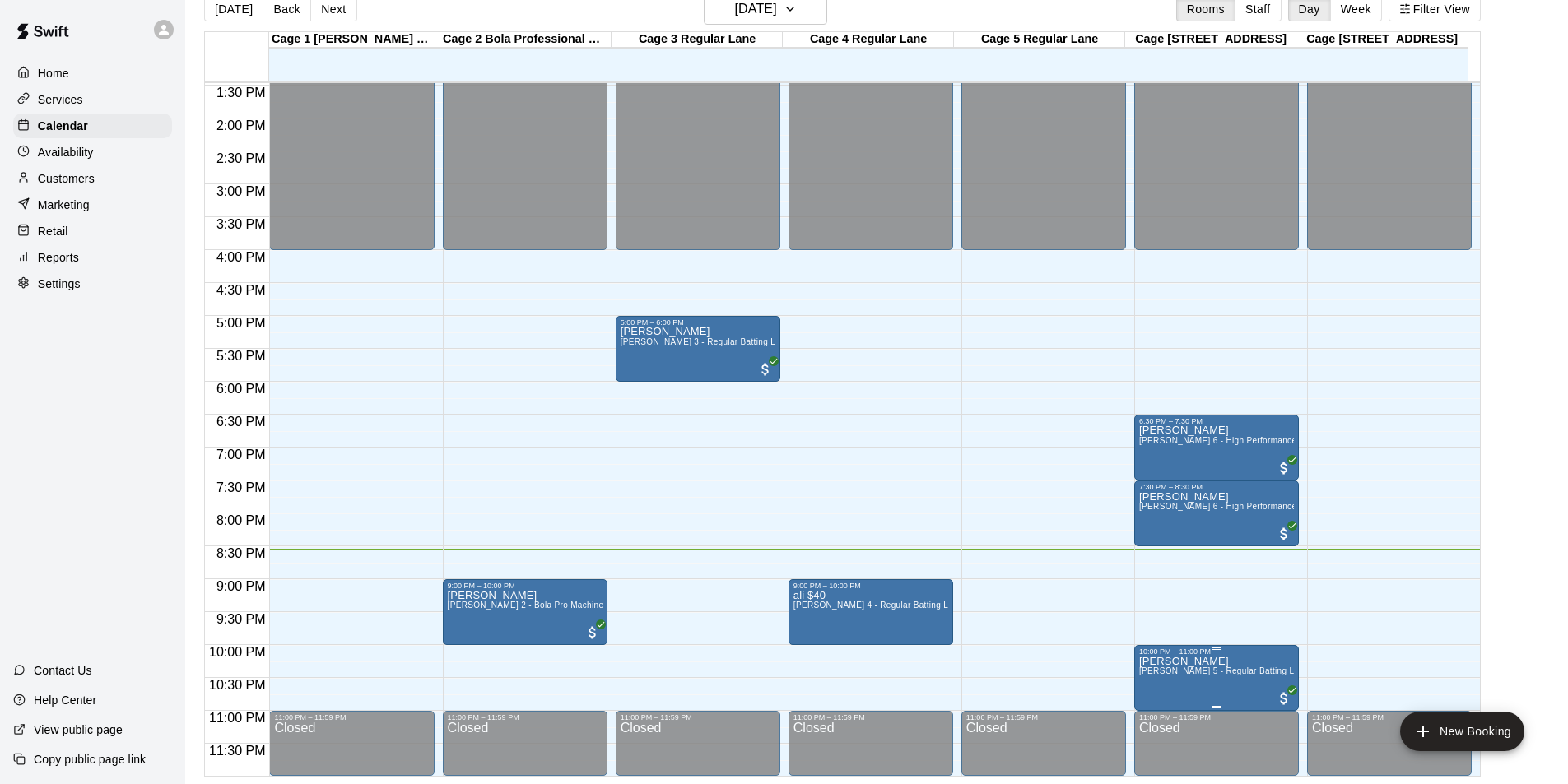
click at [1195, 676] on span "[PERSON_NAME] 5 - Regular Batting Lane" at bounding box center [1224, 671] width 169 height 9
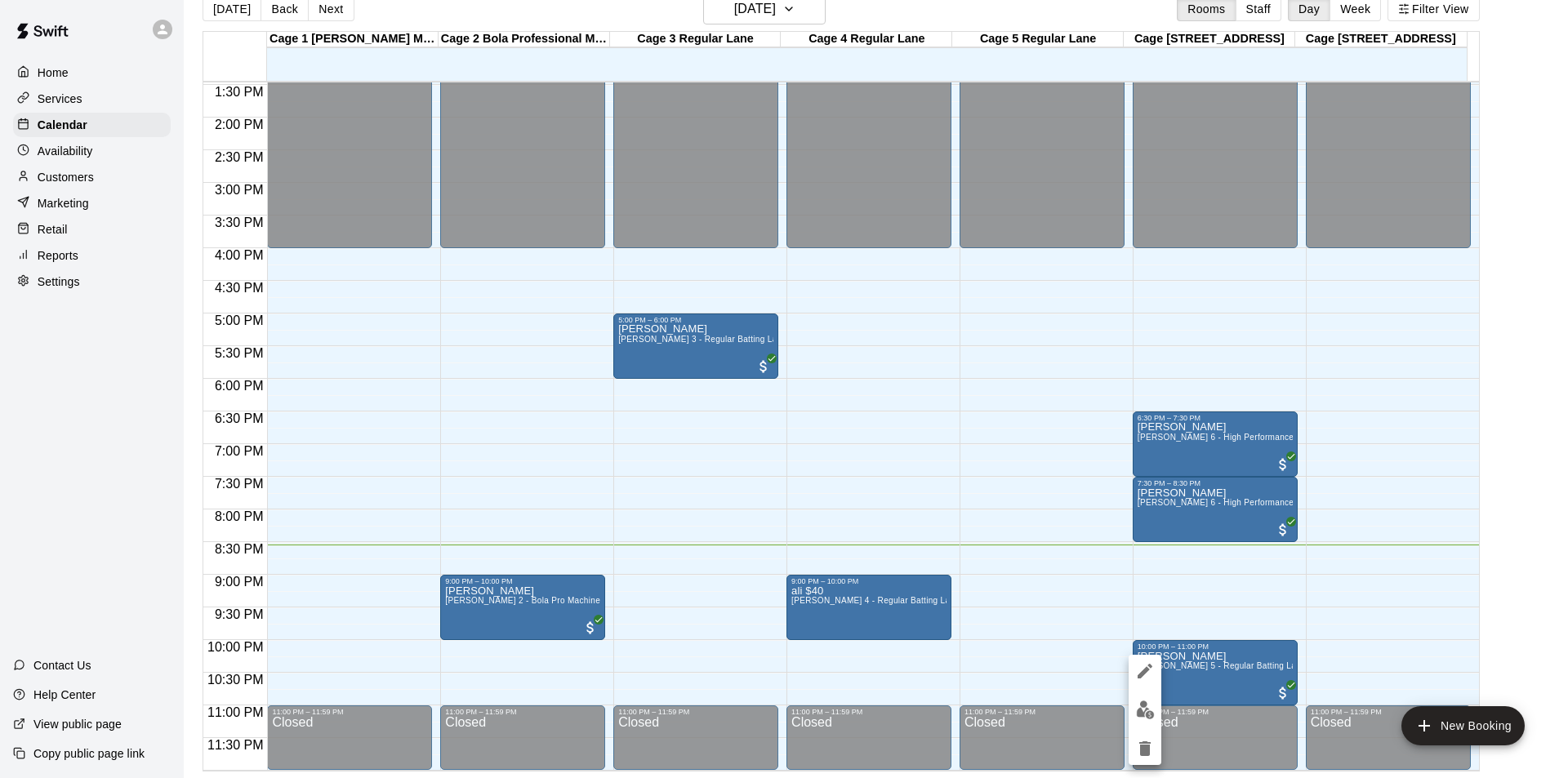
click at [1198, 665] on div at bounding box center [784, 389] width 1568 height 778
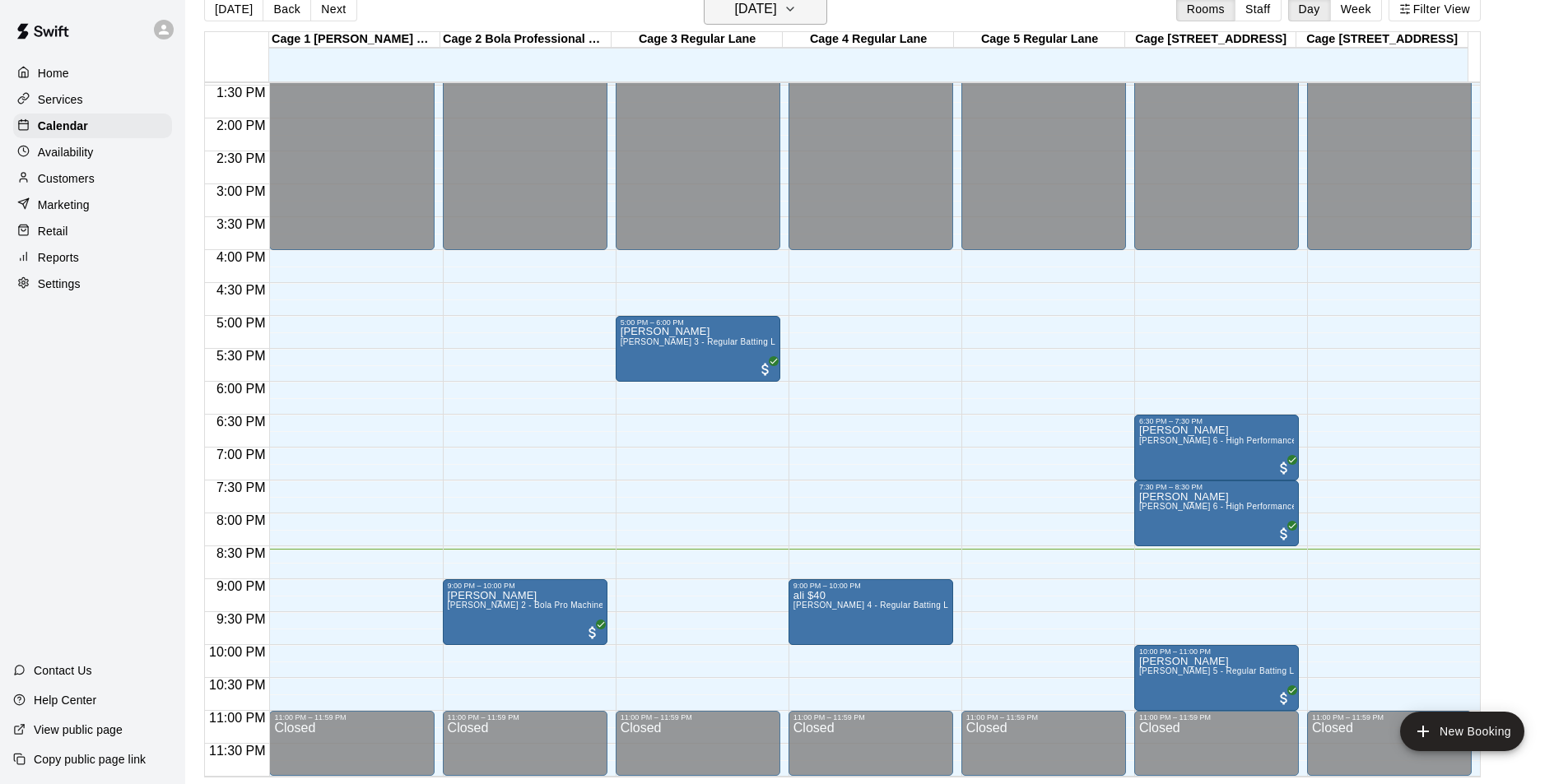
click at [777, 19] on h6 "[DATE]" at bounding box center [755, 8] width 42 height 23
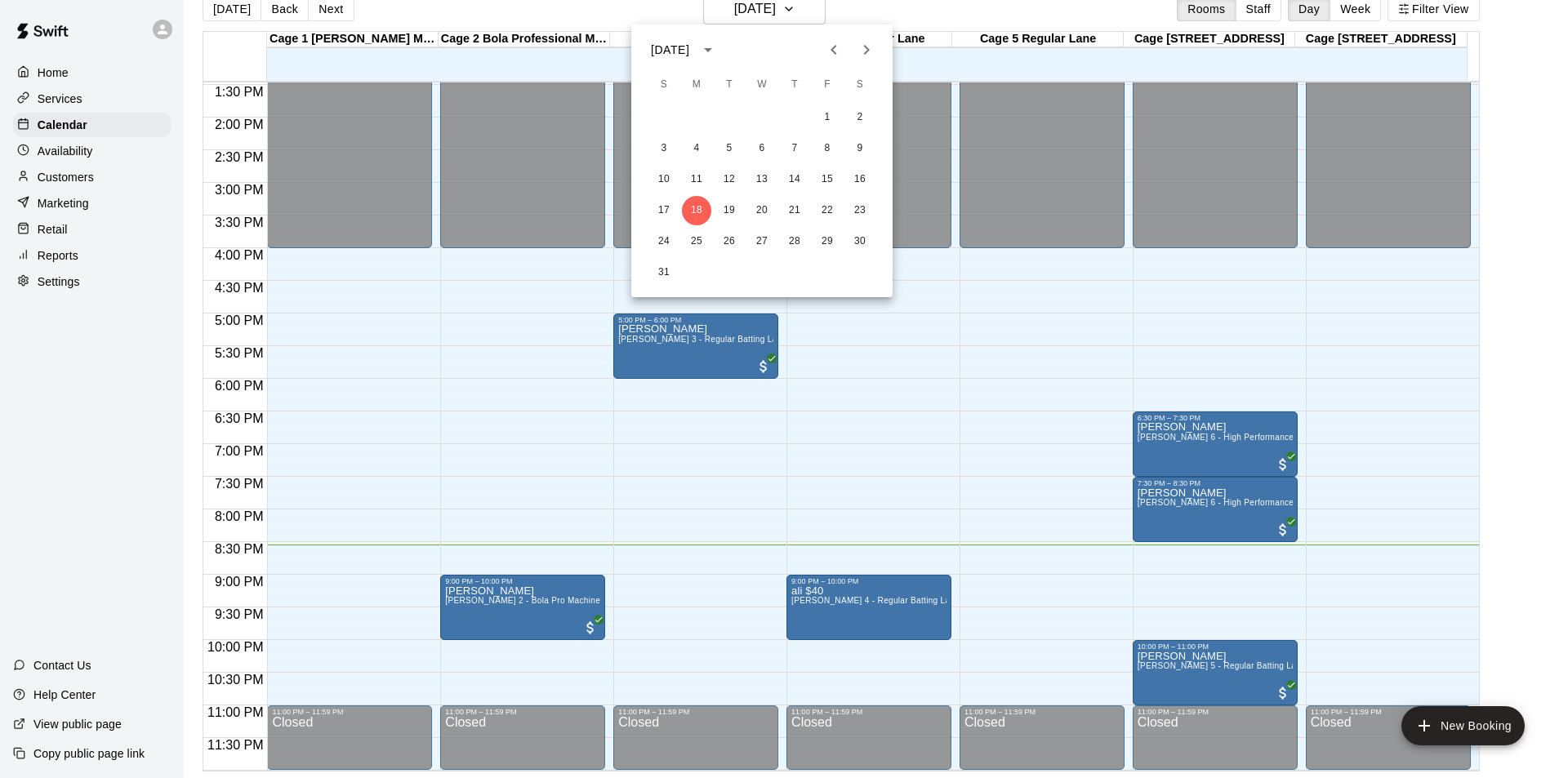
click at [1515, 186] on div at bounding box center [784, 389] width 1568 height 778
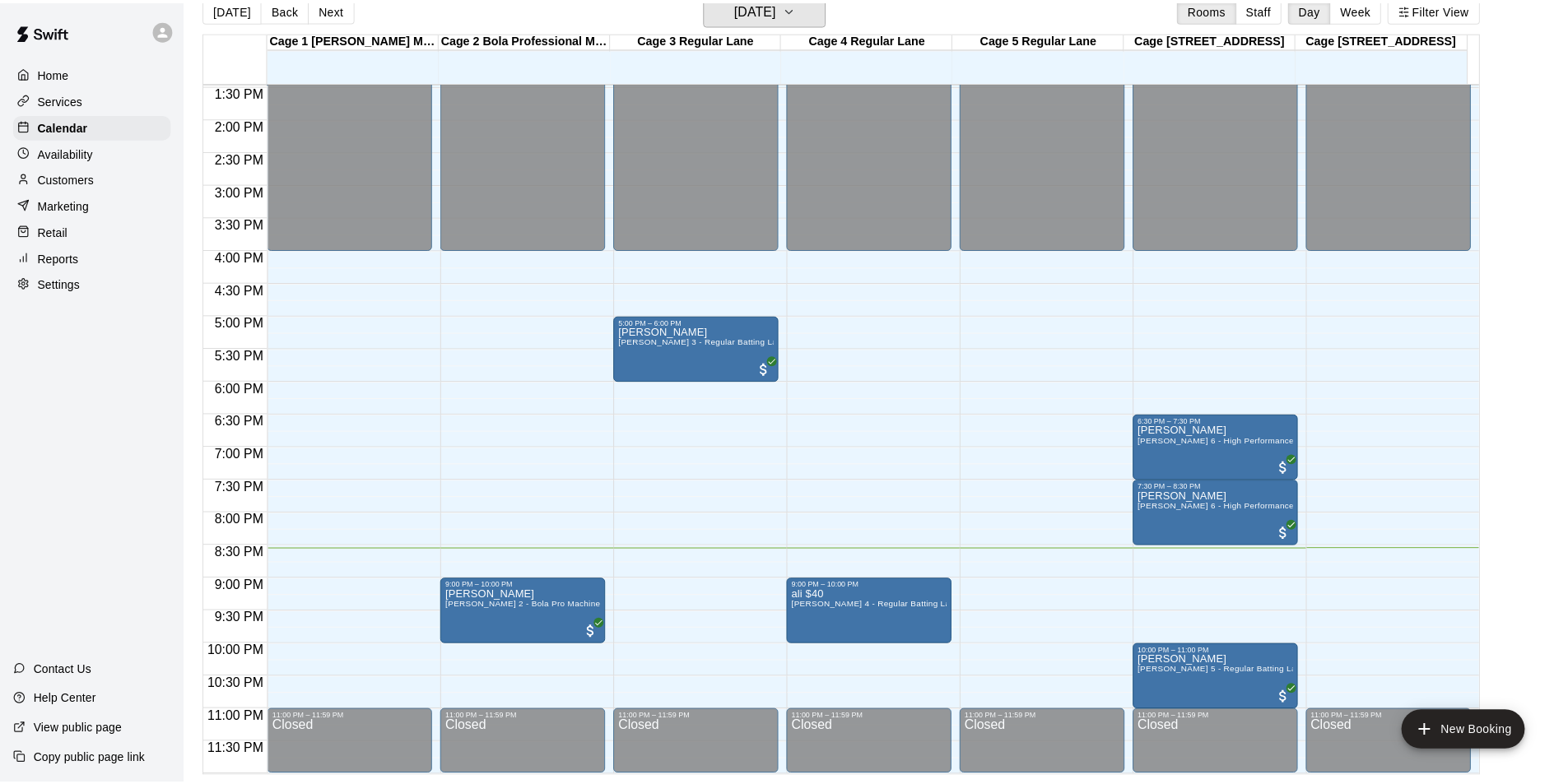
scroll to position [19, 0]
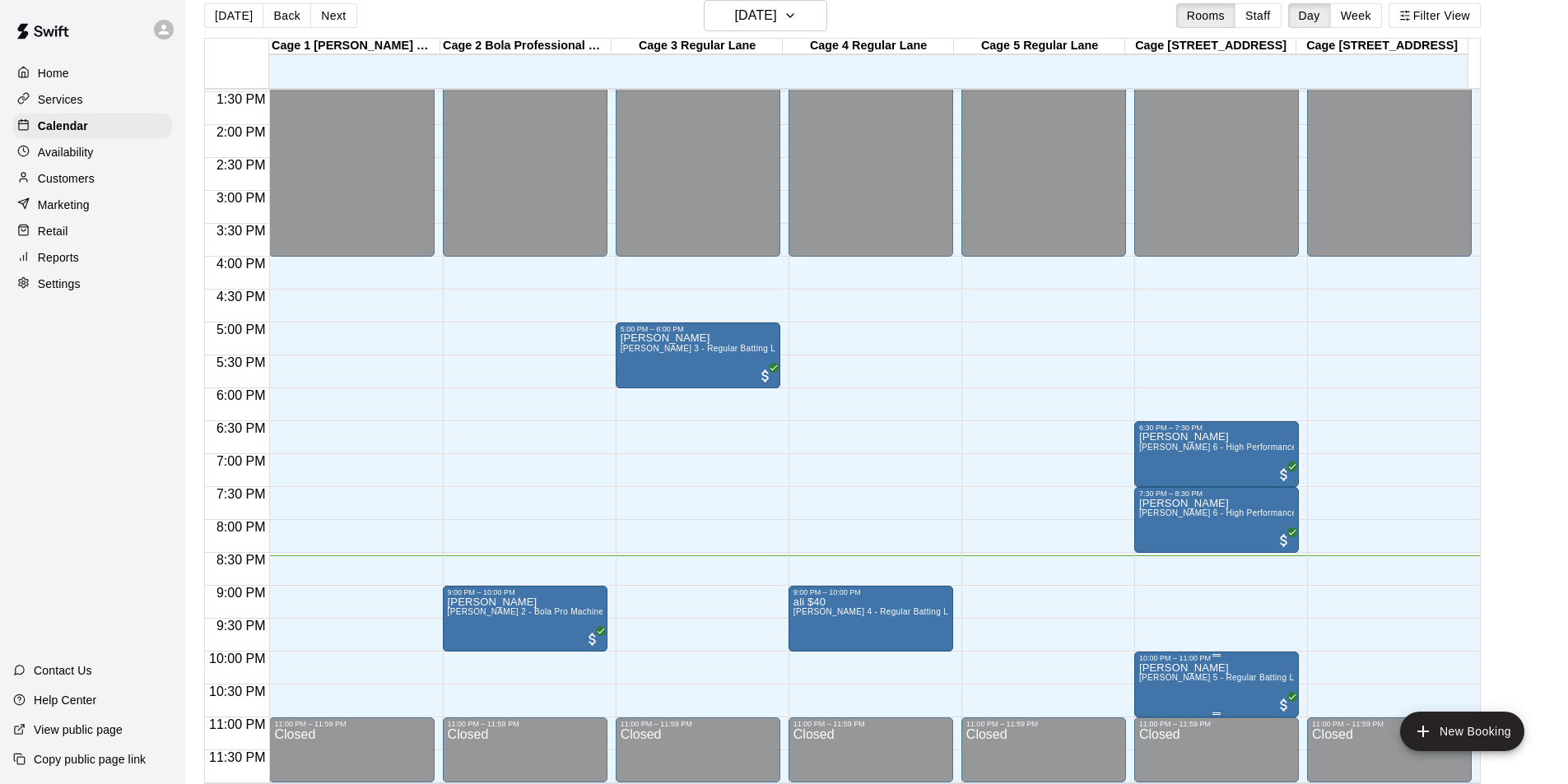
click at [1186, 677] on span "[PERSON_NAME] 5 - Regular Batting Lane" at bounding box center [1224, 678] width 169 height 9
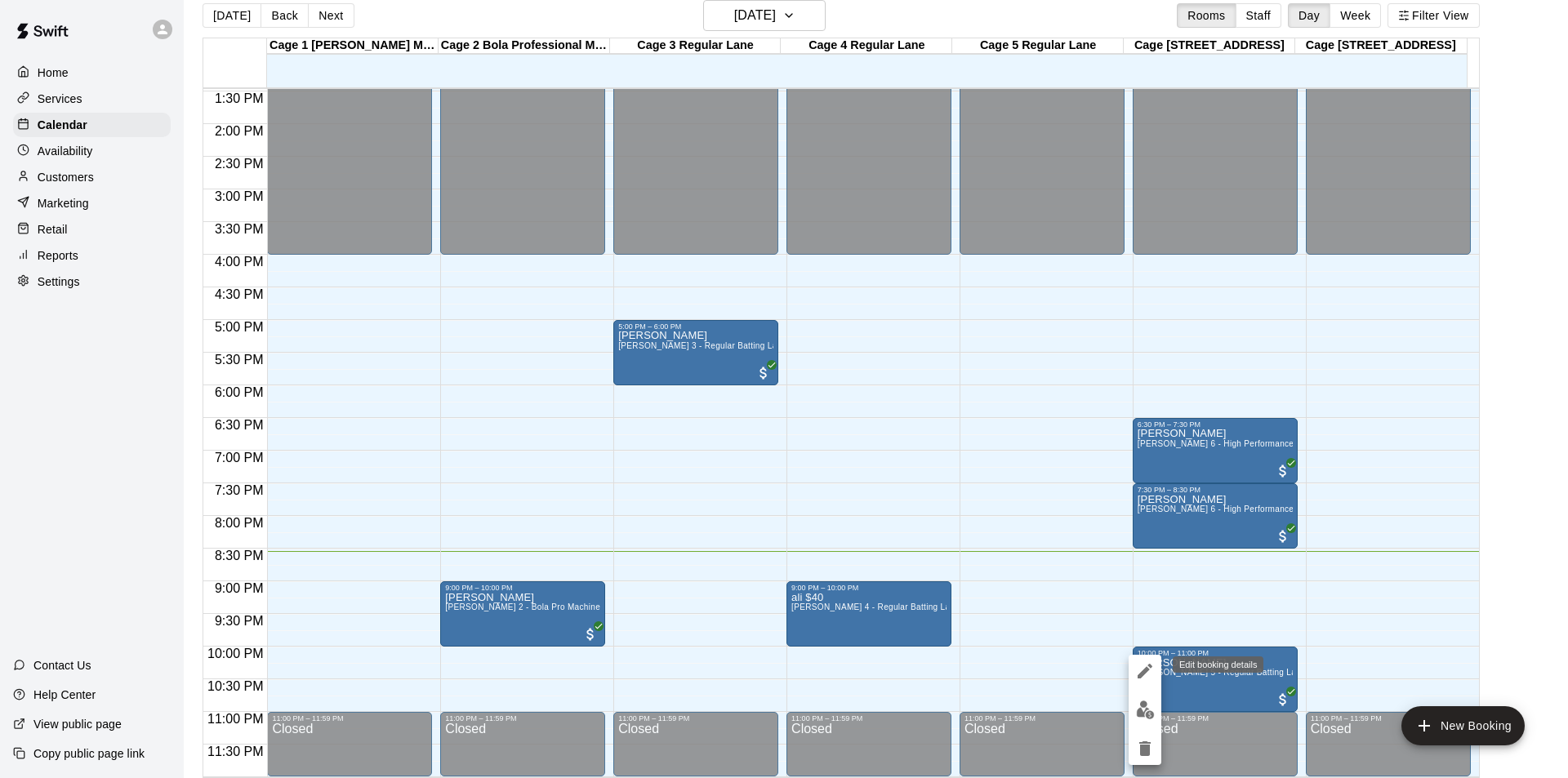
click at [1149, 665] on icon "edit" at bounding box center [1145, 671] width 15 height 15
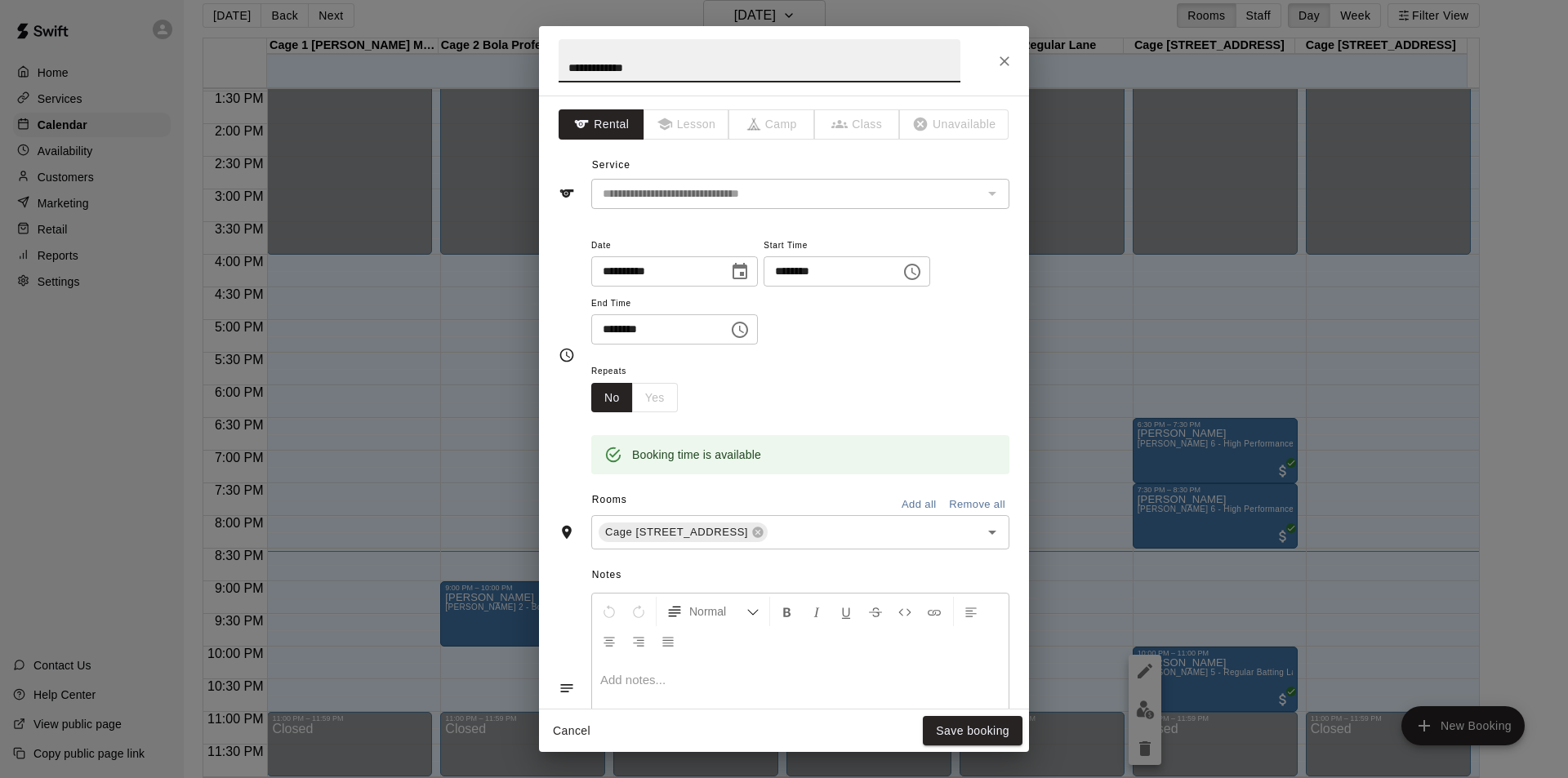
click at [626, 276] on input "**********" at bounding box center [654, 271] width 126 height 30
type input "**********"
click at [988, 727] on button "Save booking" at bounding box center [973, 731] width 99 height 30
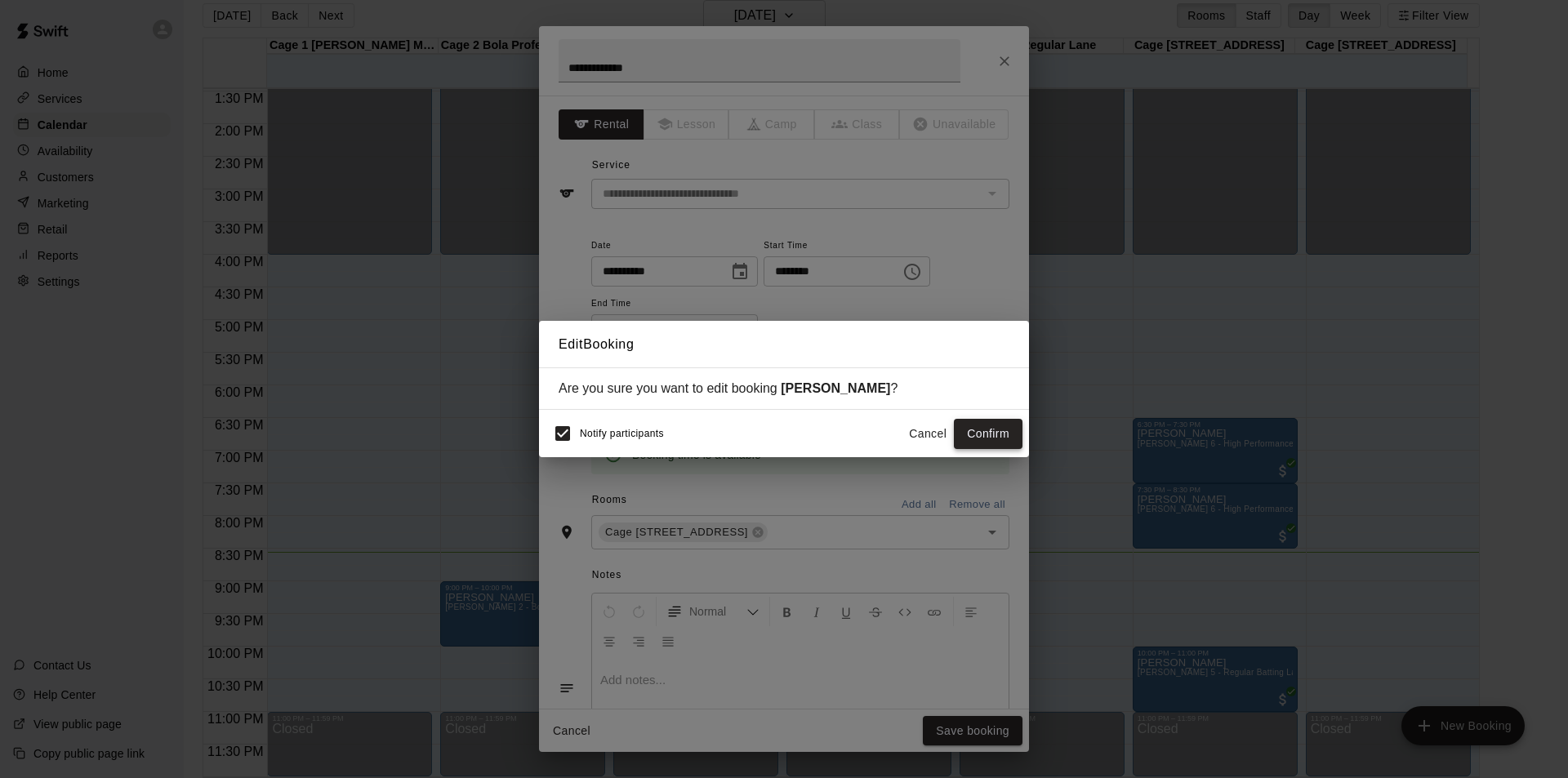
click at [995, 432] on button "Confirm" at bounding box center [988, 434] width 69 height 30
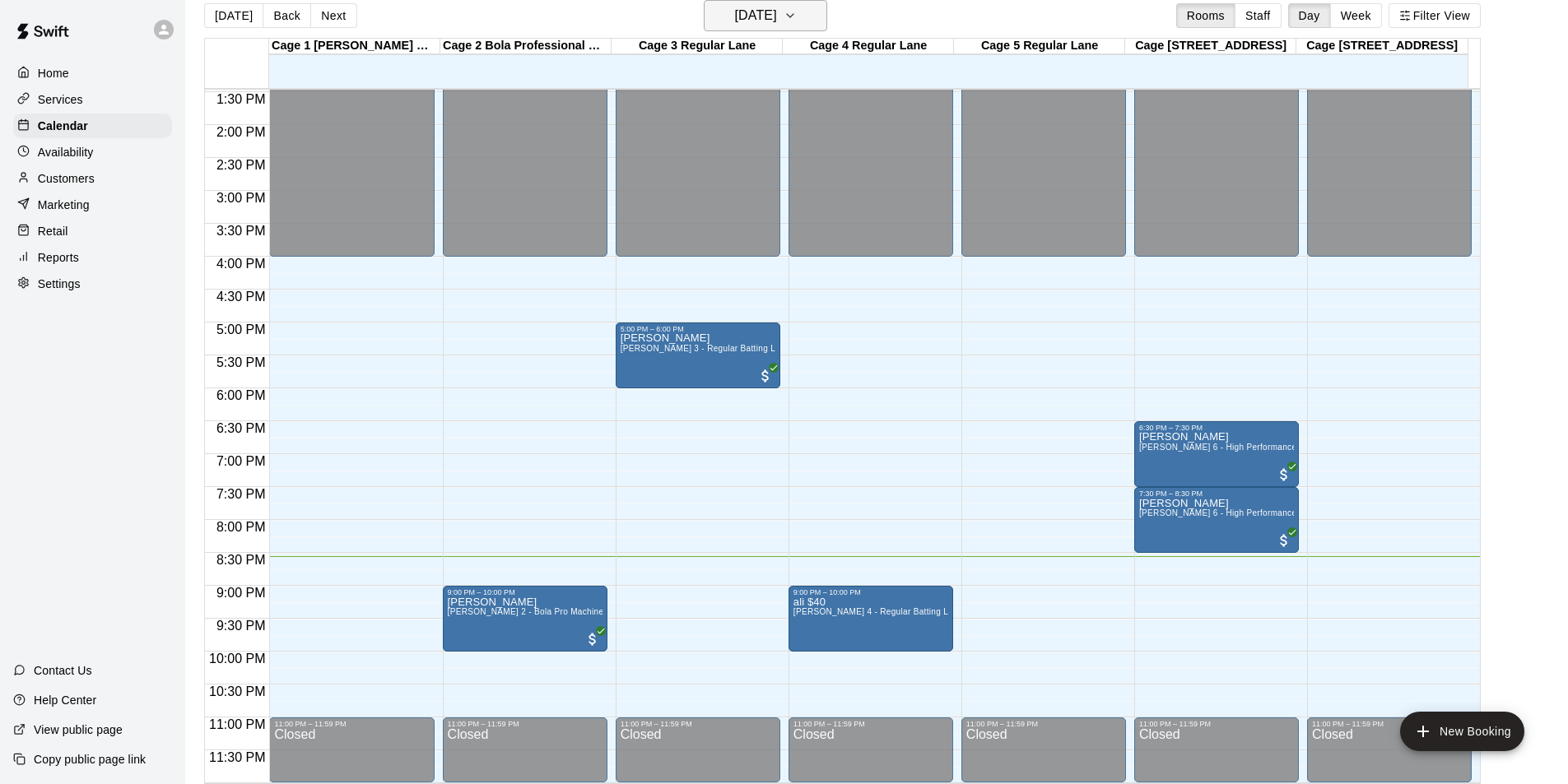
click at [777, 19] on h6 "[DATE]" at bounding box center [755, 15] width 42 height 23
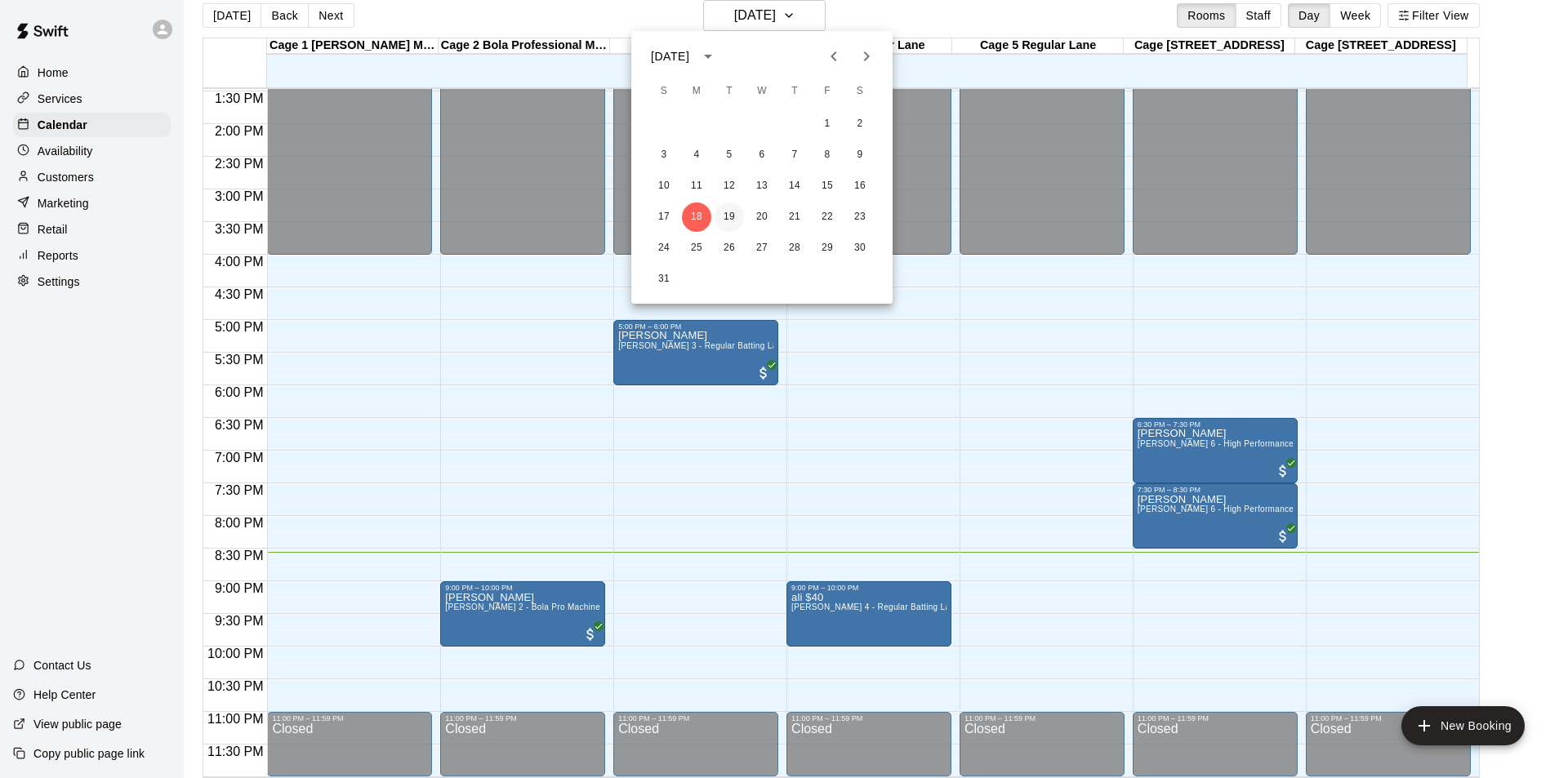
click at [727, 212] on button "19" at bounding box center [729, 218] width 29 height 29
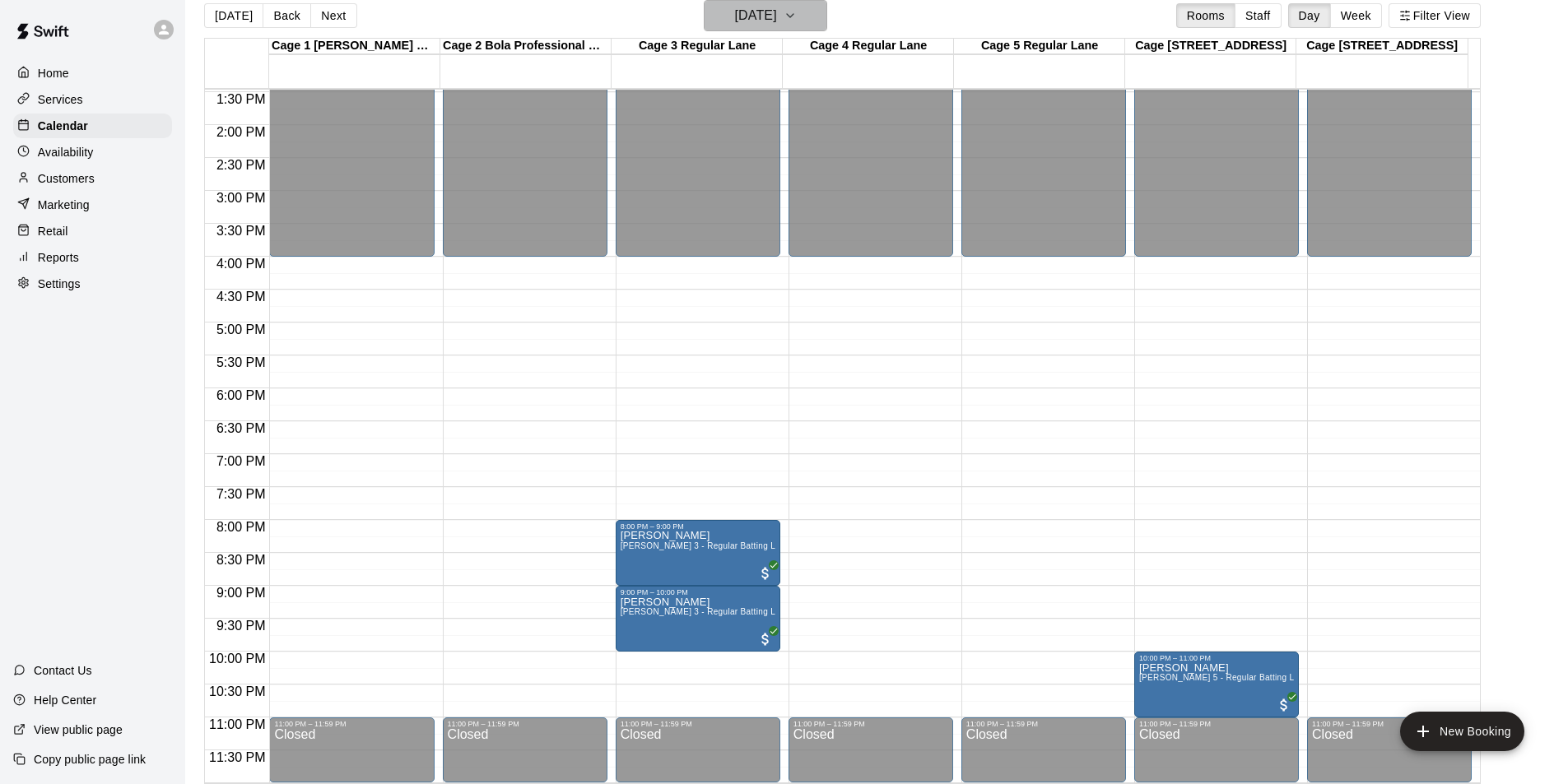
click at [797, 17] on icon "button" at bounding box center [790, 15] width 13 height 19
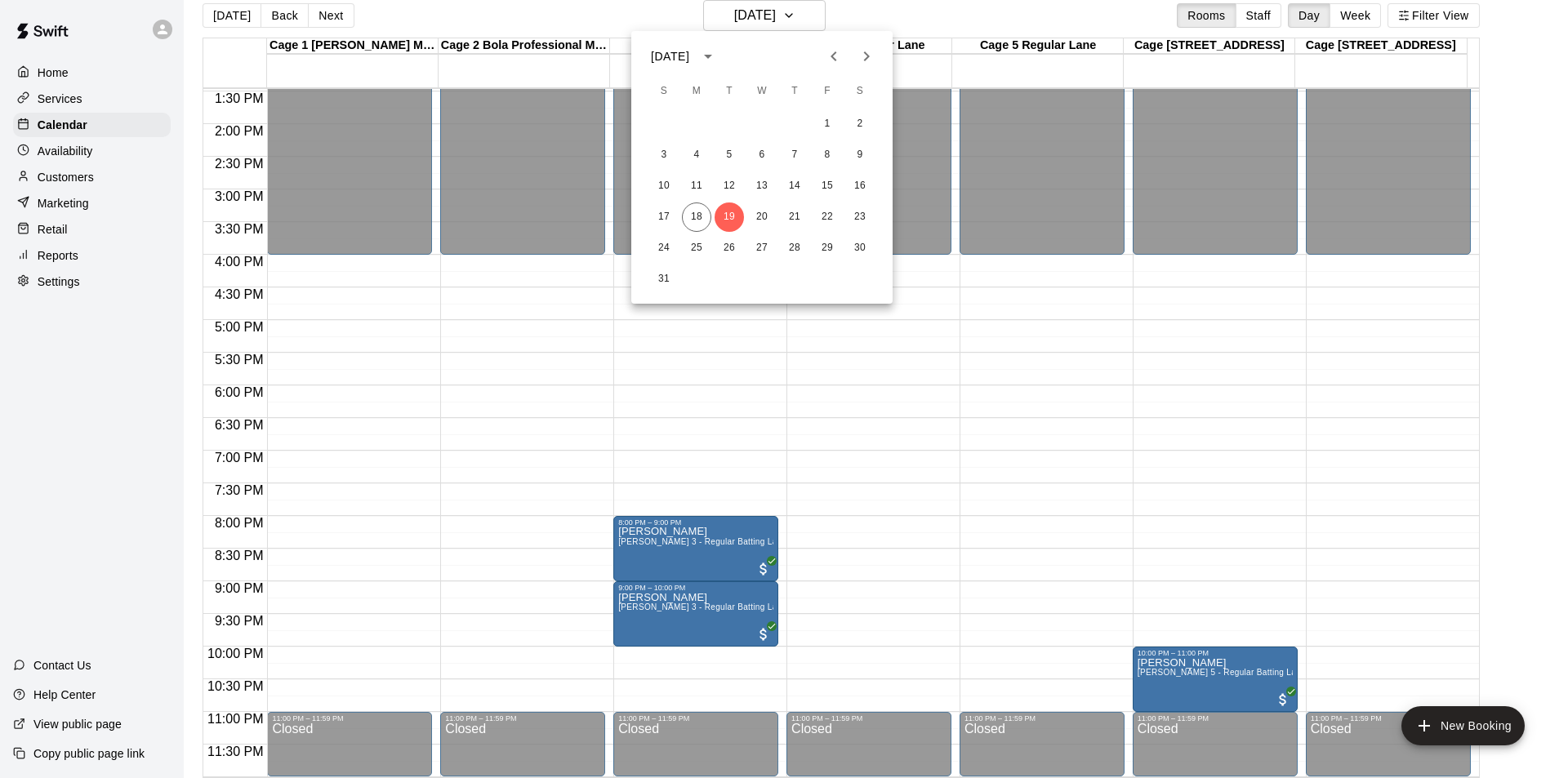
click at [862, 17] on div at bounding box center [784, 389] width 1568 height 778
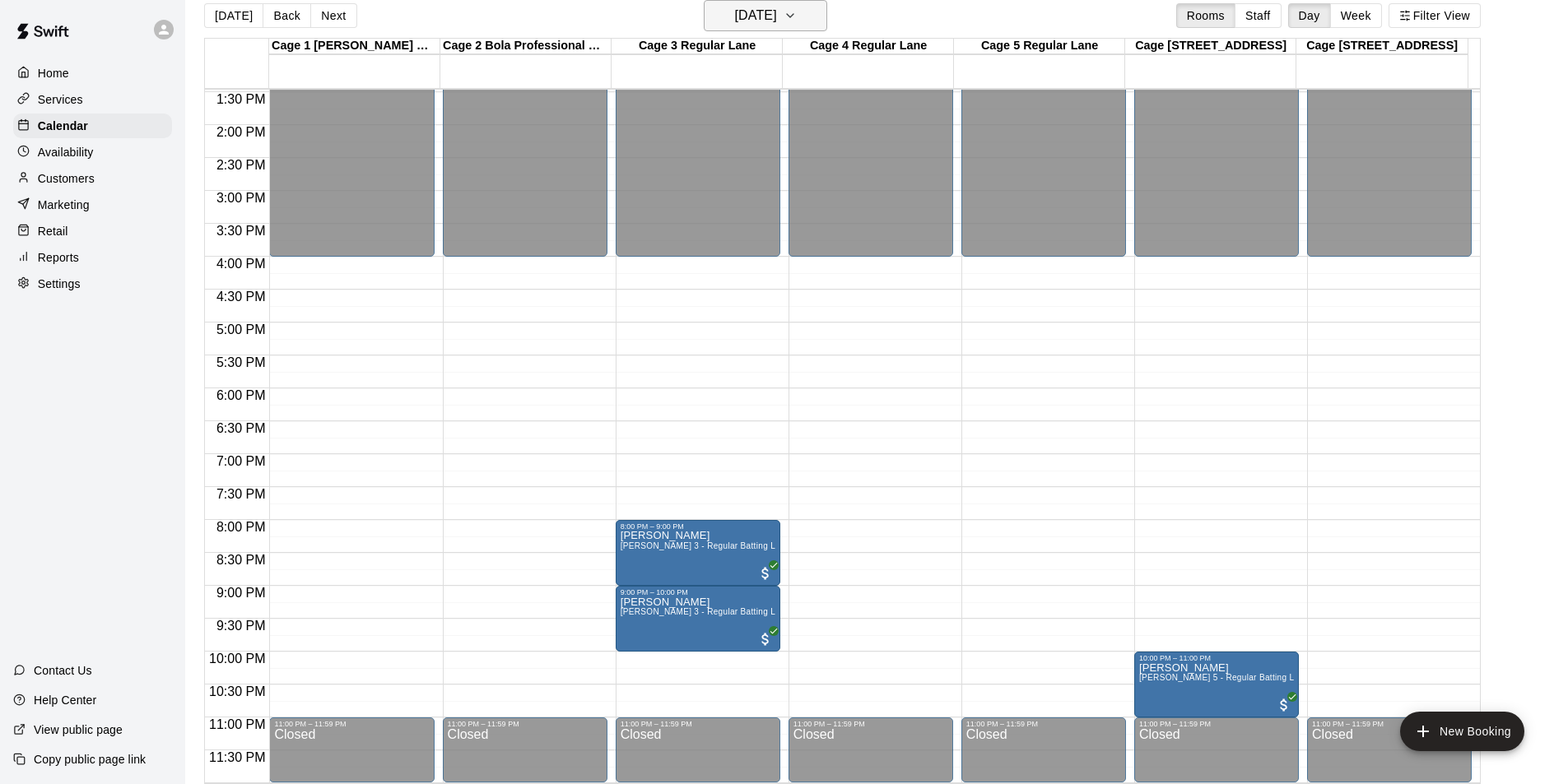
click at [797, 11] on icon "button" at bounding box center [790, 15] width 13 height 19
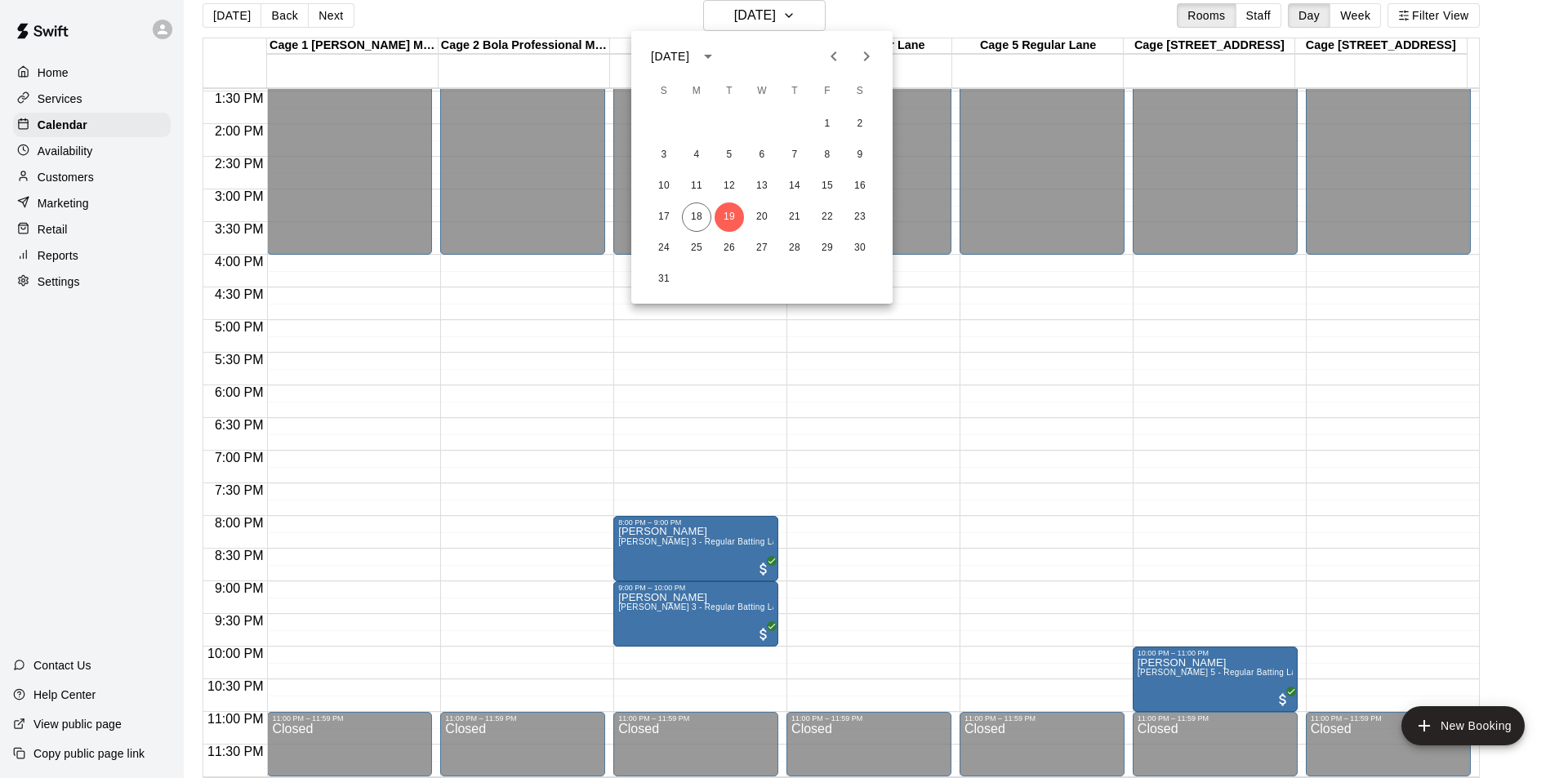
click at [863, 16] on div at bounding box center [784, 389] width 1568 height 778
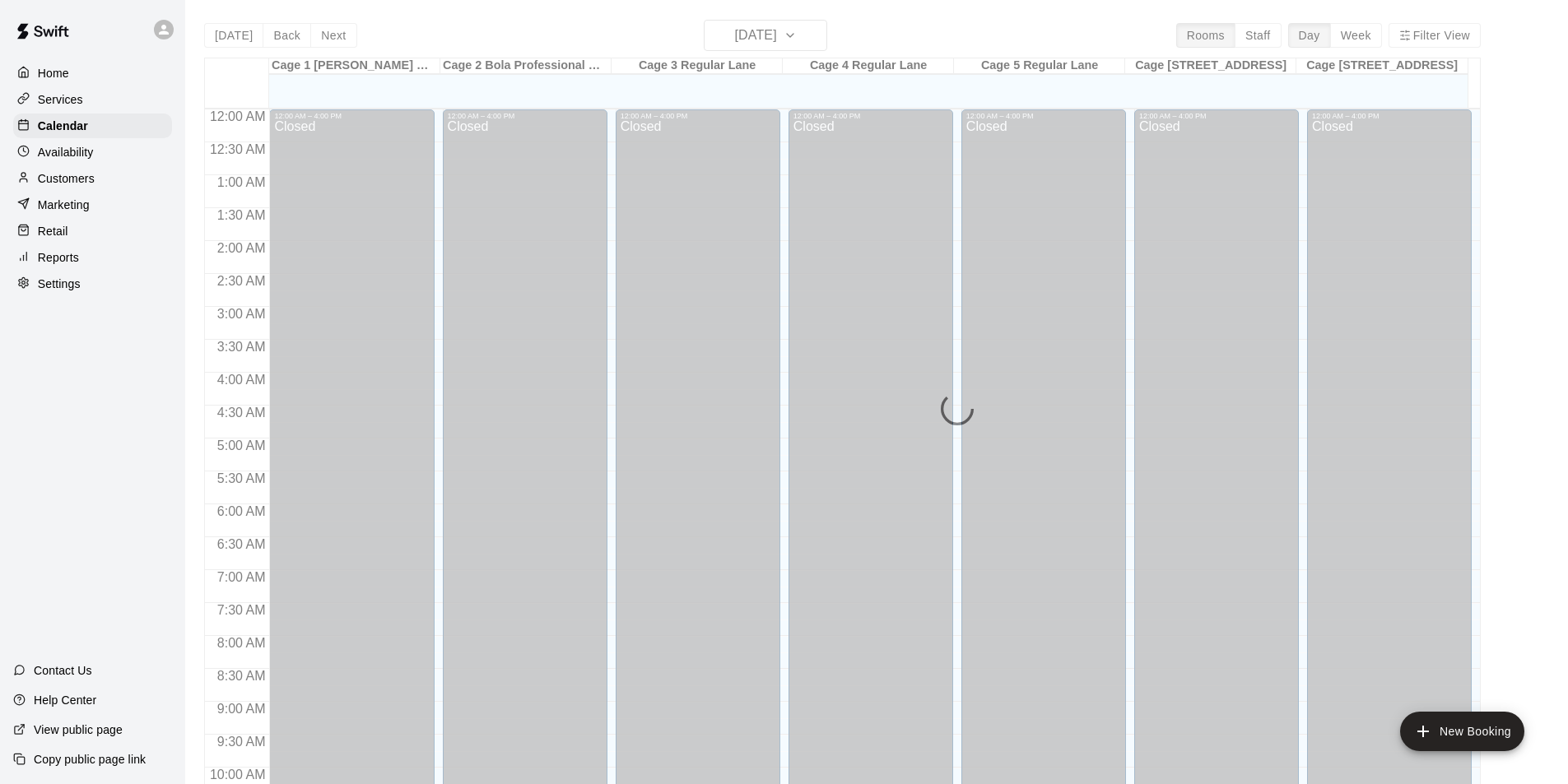
scroll to position [837, 0]
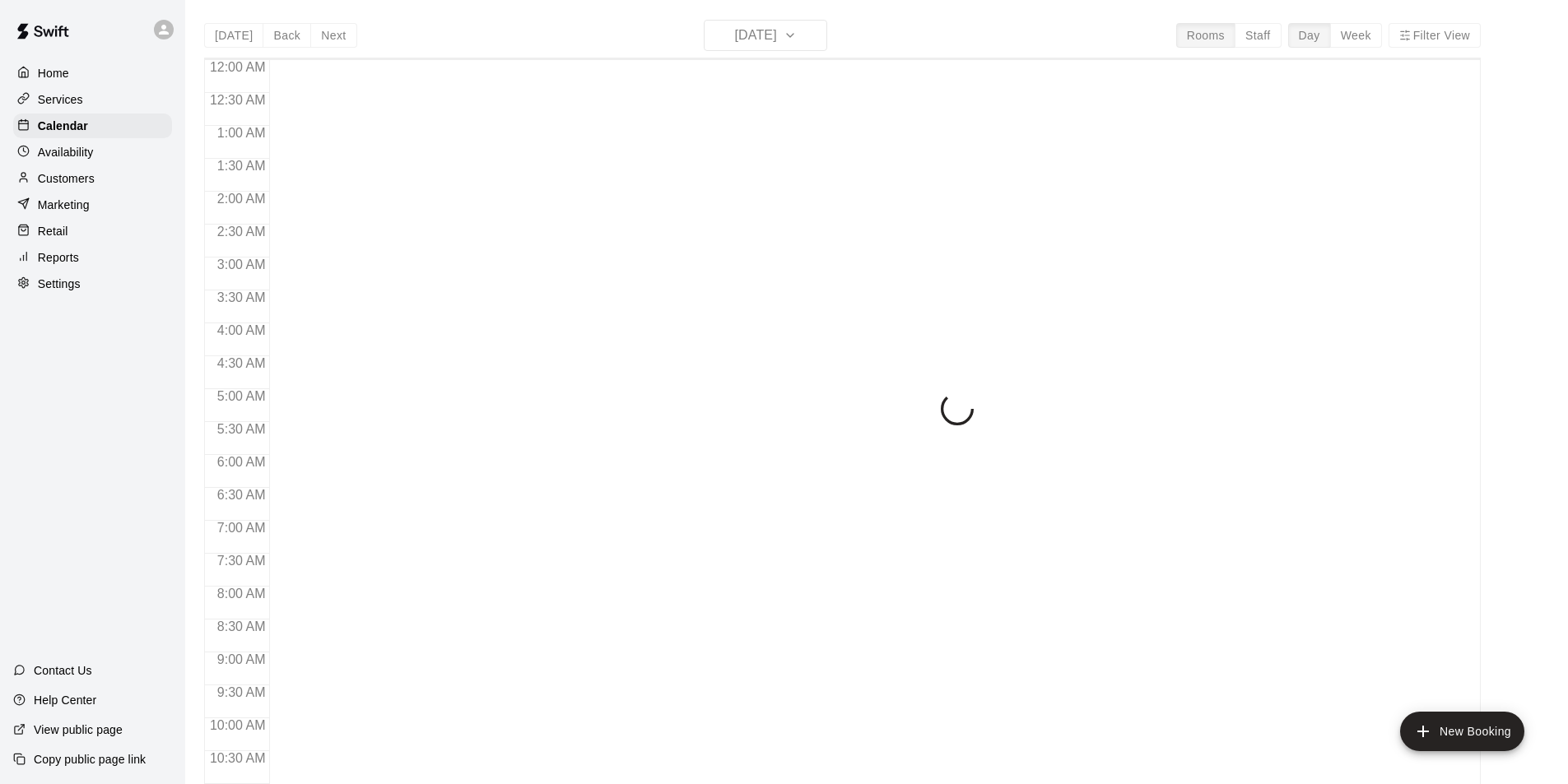
scroll to position [837, 0]
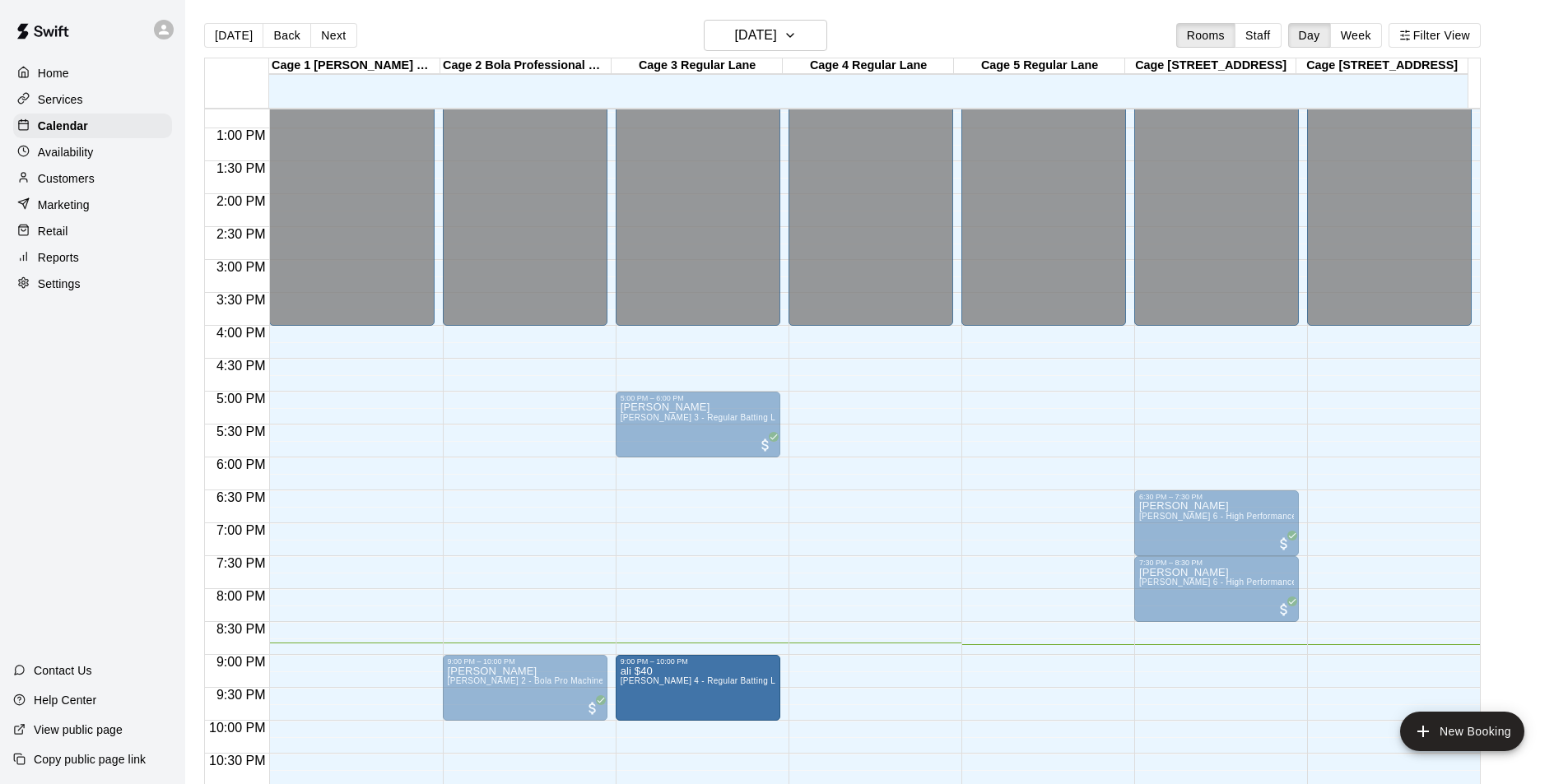
drag, startPoint x: 852, startPoint y: 690, endPoint x: 772, endPoint y: 694, distance: 80.1
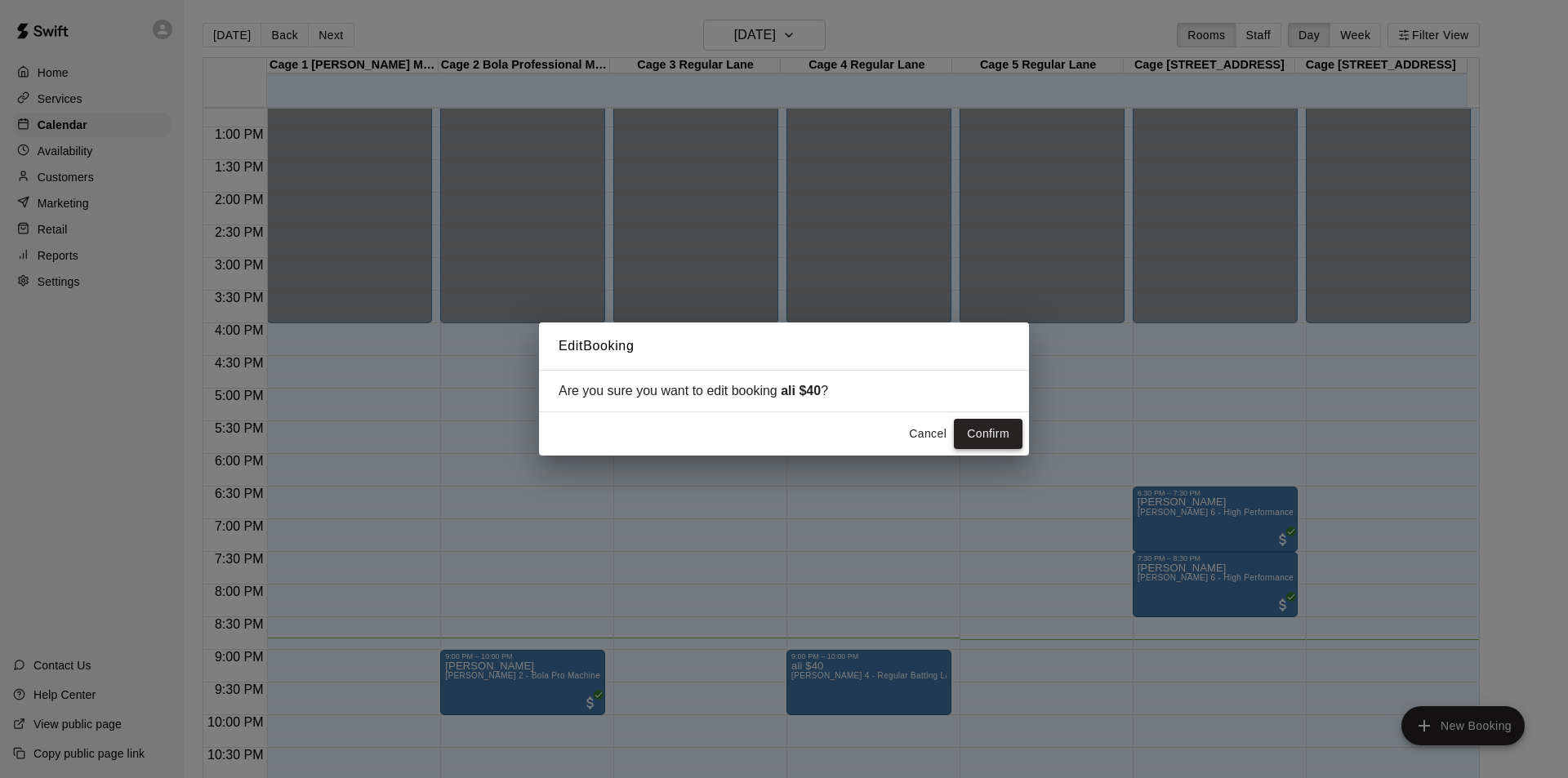
click at [989, 433] on button "Confirm" at bounding box center [988, 434] width 69 height 30
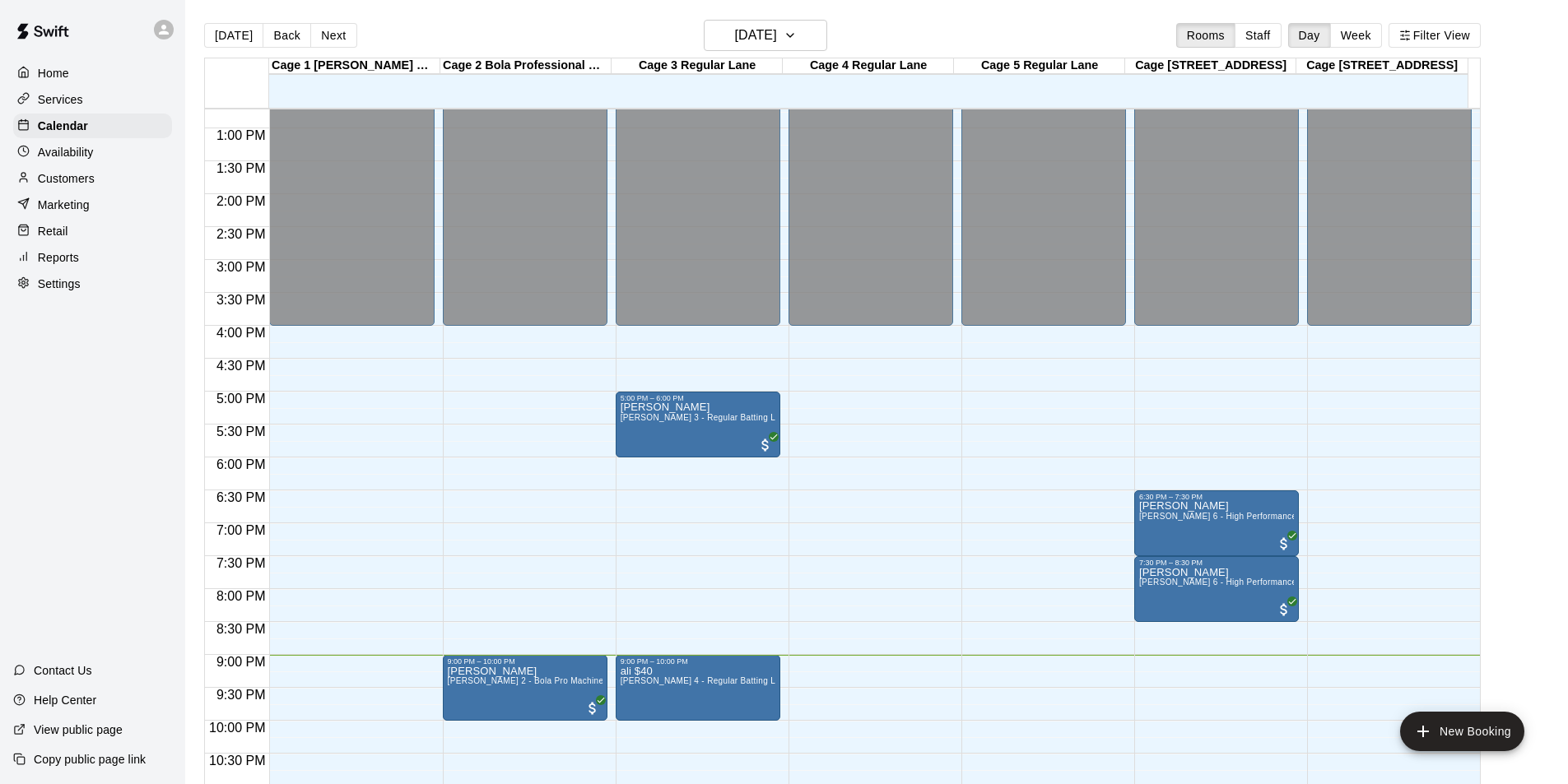
scroll to position [26, 0]
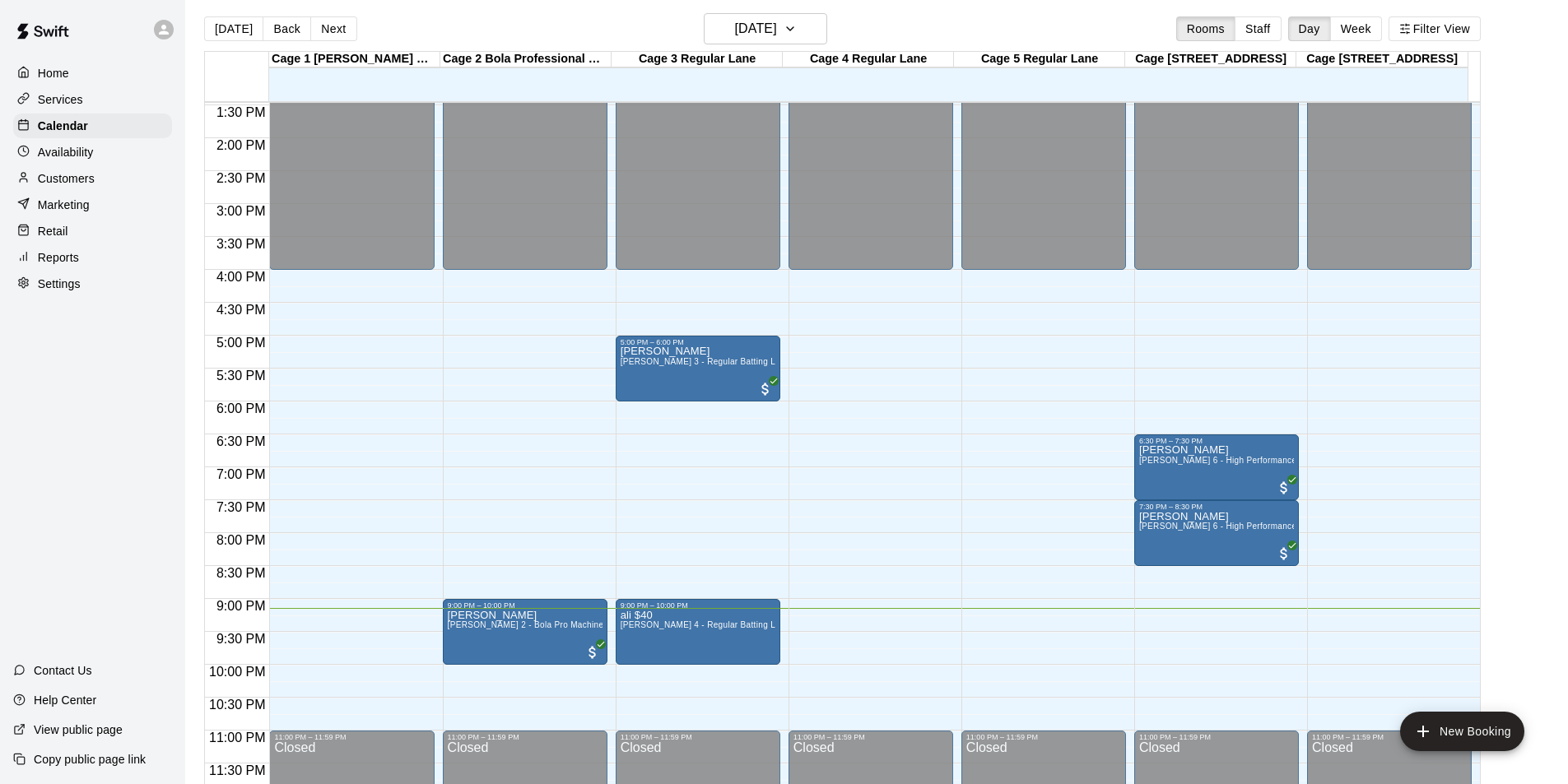
scroll to position [26, 0]
